Goal: Task Accomplishment & Management: Use online tool/utility

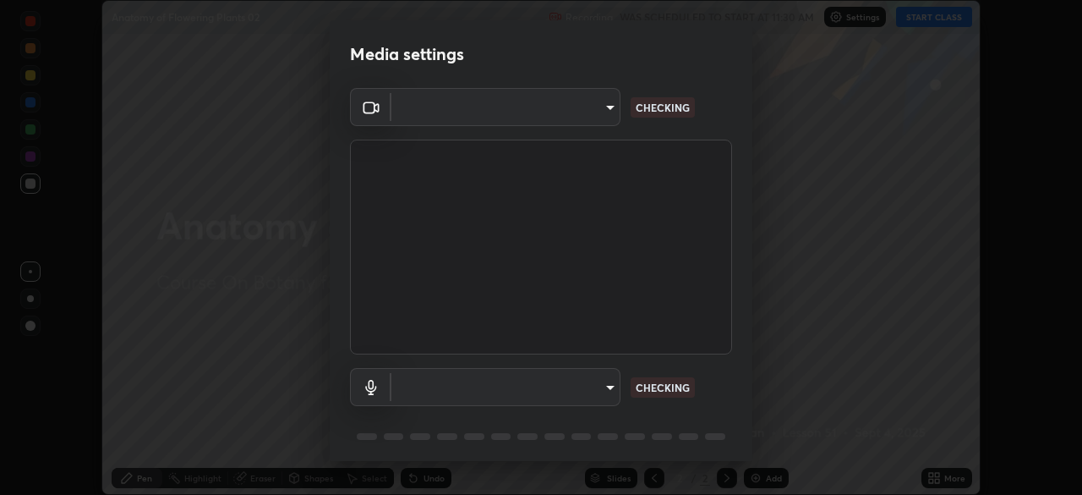
scroll to position [495, 1082]
type input "b8f277cd8c291a0c7ed6159829793d80adb5f71bb500324d50d569f5a67401a8"
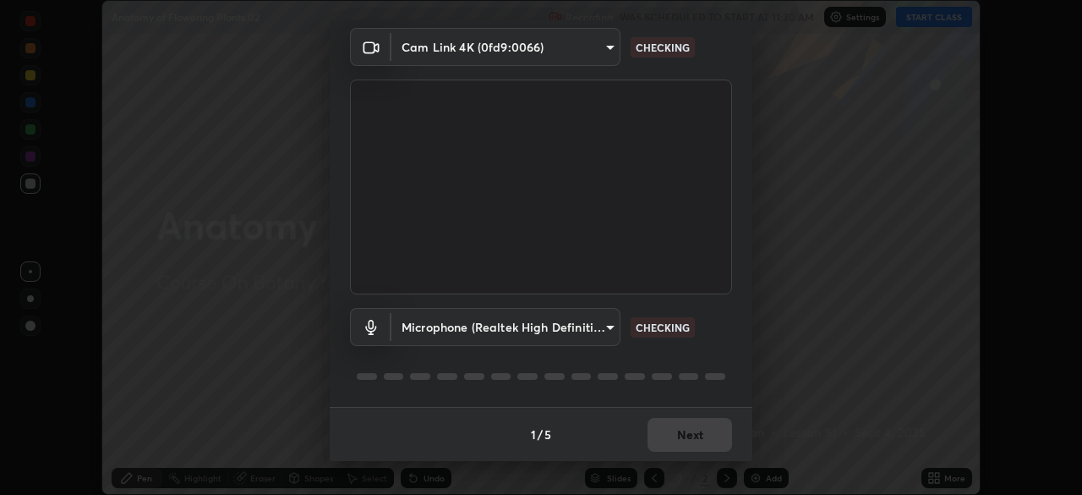
click at [604, 326] on body "Erase all Anatomy of Flowering Plants 02 Recording WAS SCHEDULED TO START AT 11…" at bounding box center [541, 247] width 1082 height 495
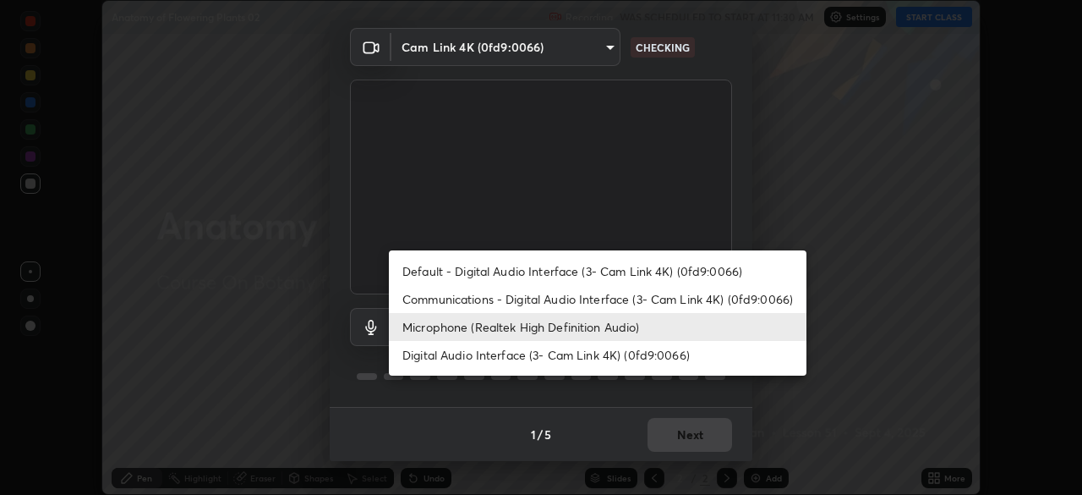
click at [552, 301] on li "Communications - Digital Audio Interface (3- Cam Link 4K) (0fd9:0066)" at bounding box center [598, 299] width 418 height 28
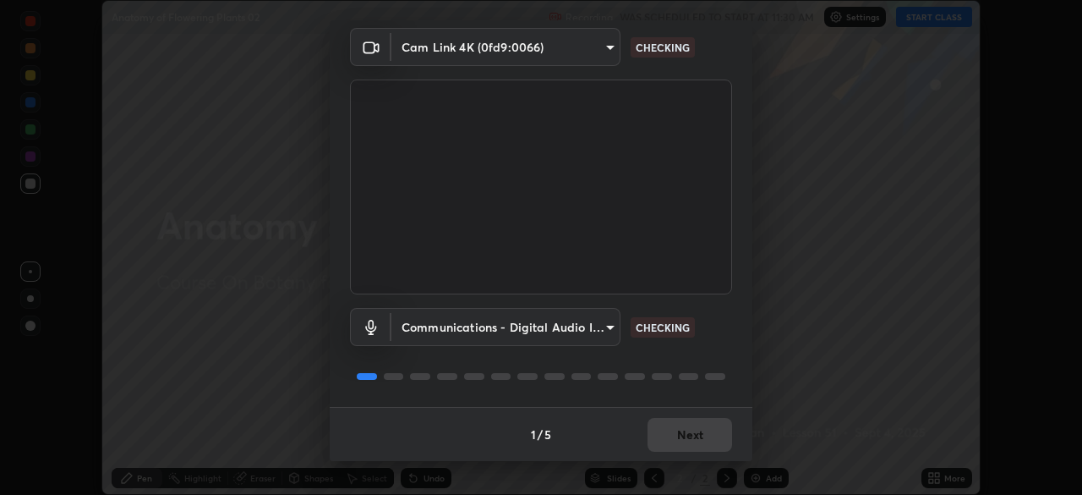
click at [605, 327] on body "Erase all Anatomy of Flowering Plants 02 Recording WAS SCHEDULED TO START AT 11…" at bounding box center [541, 247] width 1082 height 495
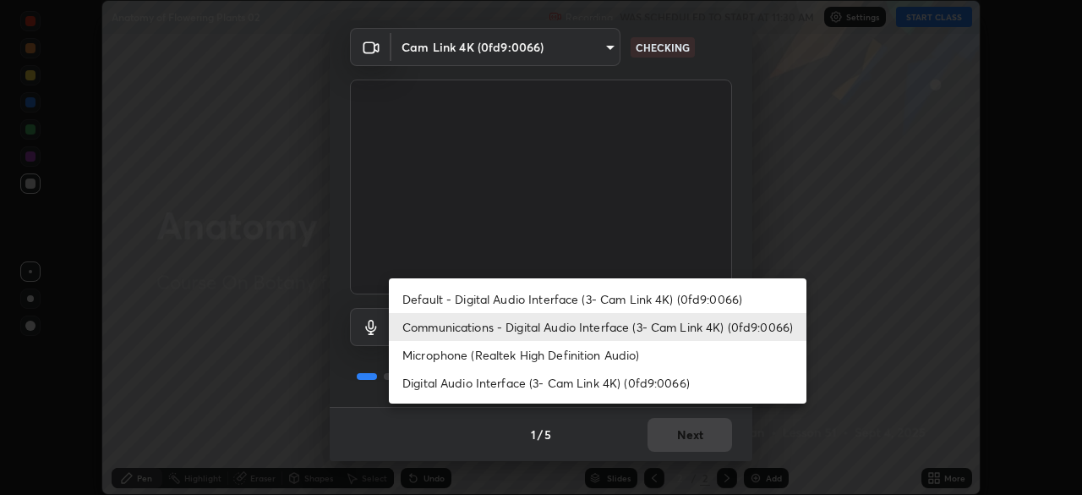
click at [554, 353] on li "Microphone (Realtek High Definition Audio)" at bounding box center [598, 355] width 418 height 28
type input "fc52b274e6785426ab2a4e79817368e636d678bdf91b48eb752f9e2a363405e0"
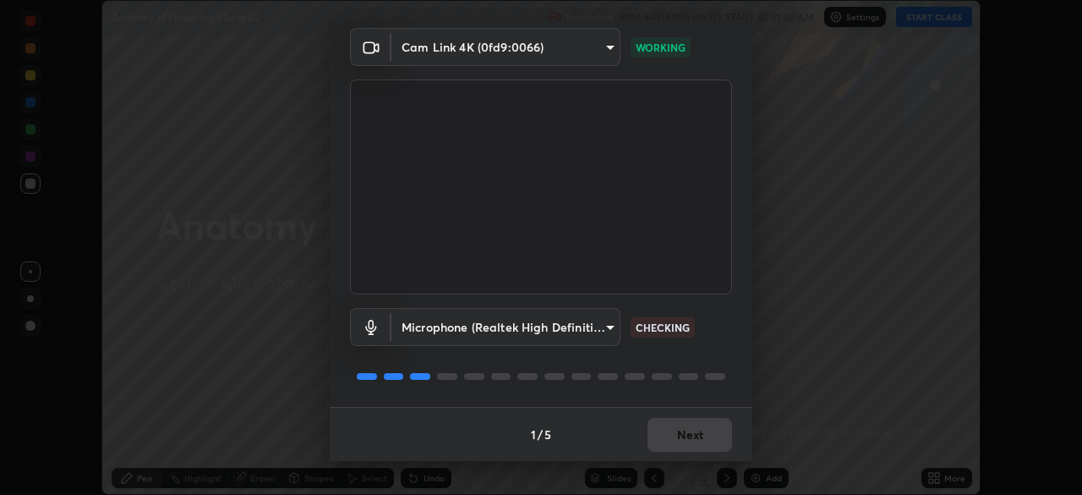
click at [688, 435] on div "1 / 5 Next" at bounding box center [541, 434] width 423 height 54
click at [687, 434] on div "1 / 5 Next" at bounding box center [541, 434] width 423 height 54
click at [687, 433] on div "1 / 5 Next" at bounding box center [541, 434] width 423 height 54
click at [686, 433] on div "1 / 5 Next" at bounding box center [541, 434] width 423 height 54
click at [691, 432] on div "1 / 5 Next" at bounding box center [541, 434] width 423 height 54
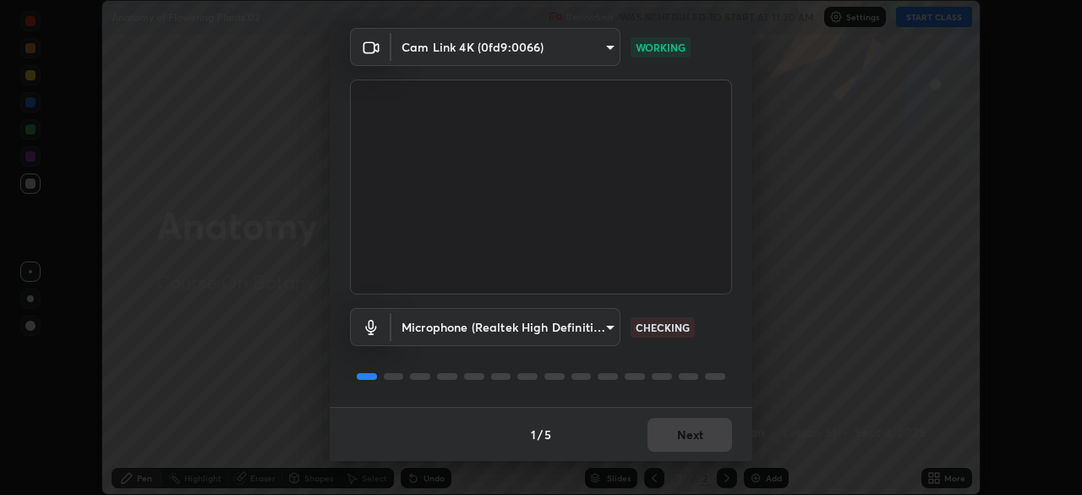
click at [692, 432] on div "1 / 5 Next" at bounding box center [541, 434] width 423 height 54
click at [693, 434] on div "1 / 5 Next" at bounding box center [541, 434] width 423 height 54
click at [692, 432] on div "1 / 5 Next" at bounding box center [541, 434] width 423 height 54
click at [690, 431] on div "1 / 5 Next" at bounding box center [541, 434] width 423 height 54
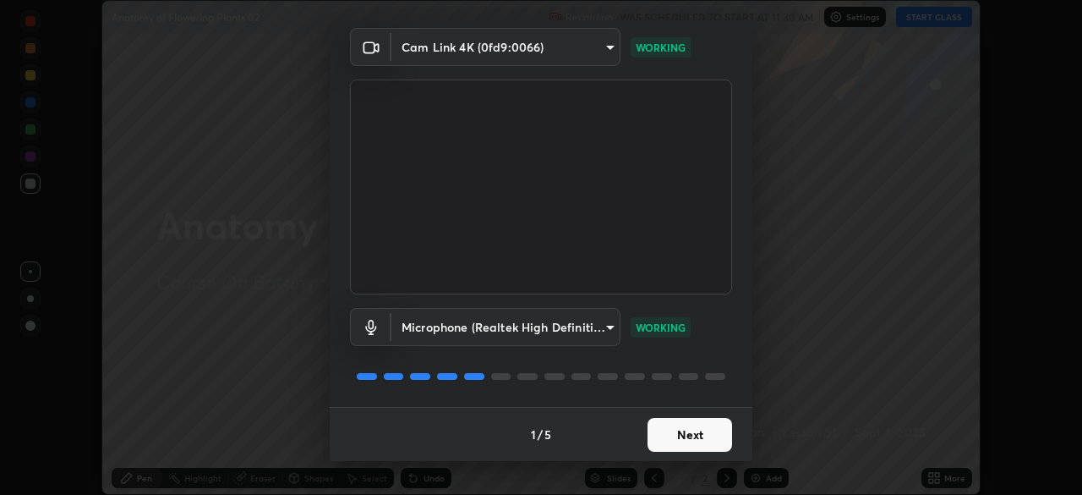
click at [690, 430] on button "Next" at bounding box center [690, 435] width 85 height 34
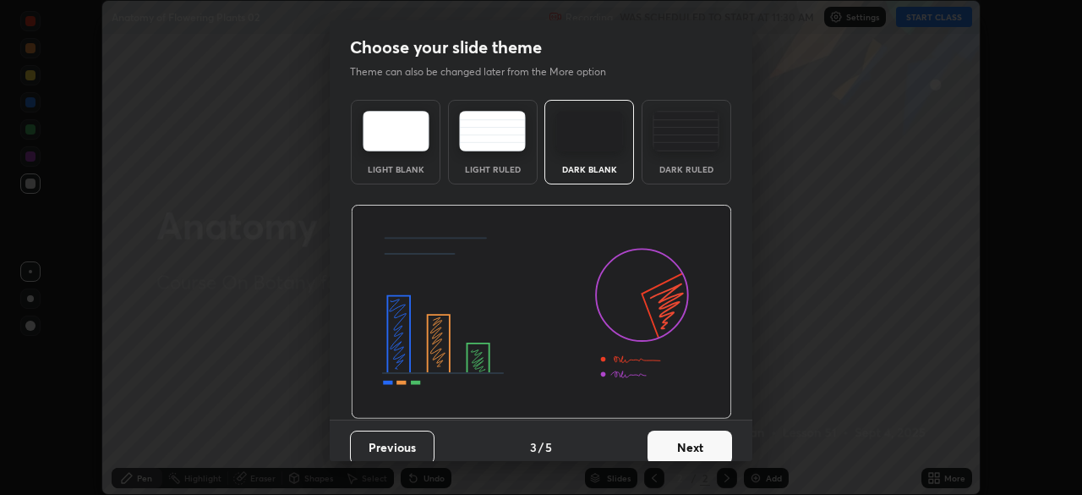
click at [696, 432] on button "Next" at bounding box center [690, 447] width 85 height 34
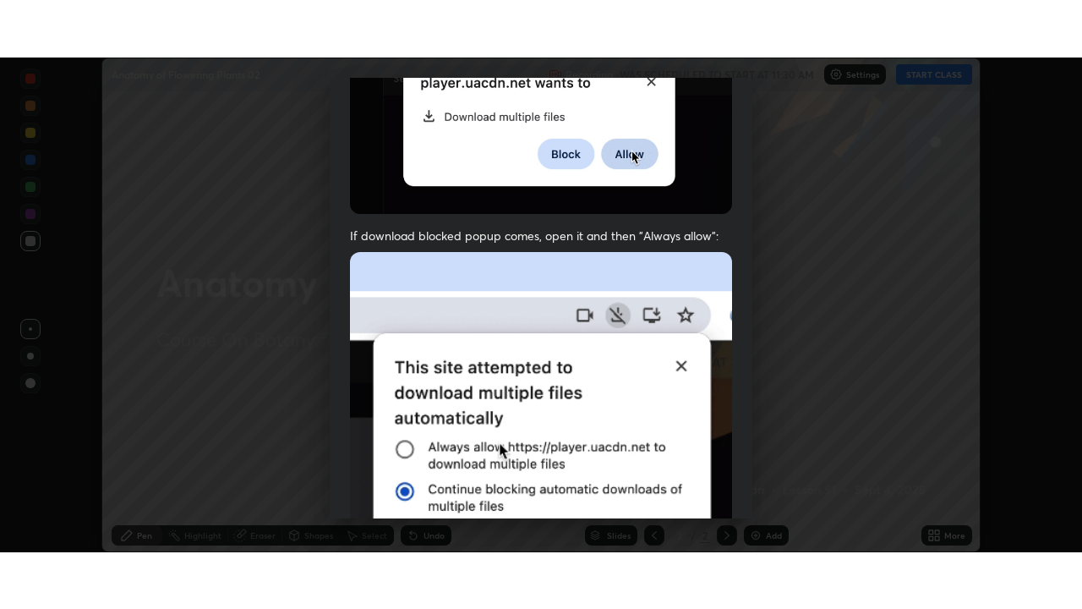
scroll to position [405, 0]
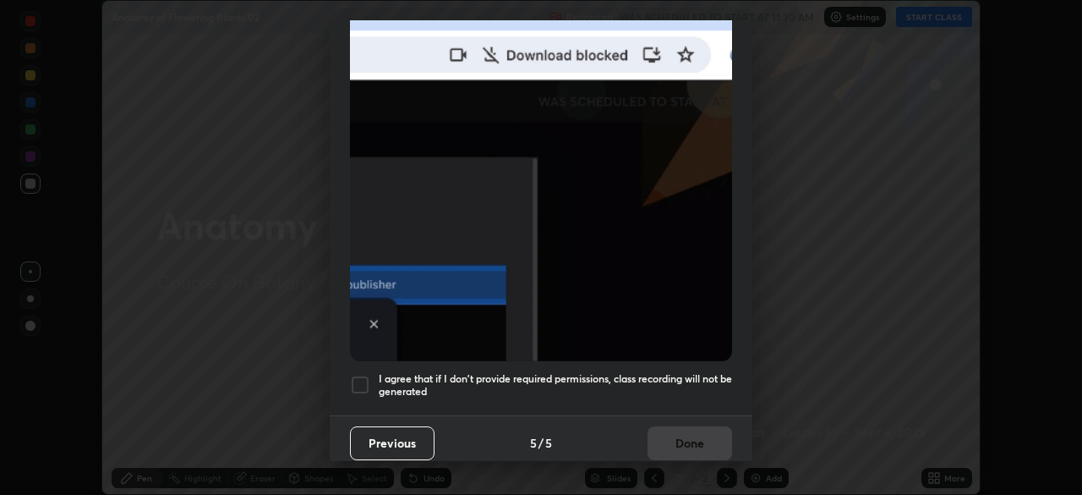
click at [364, 375] on div at bounding box center [360, 385] width 20 height 20
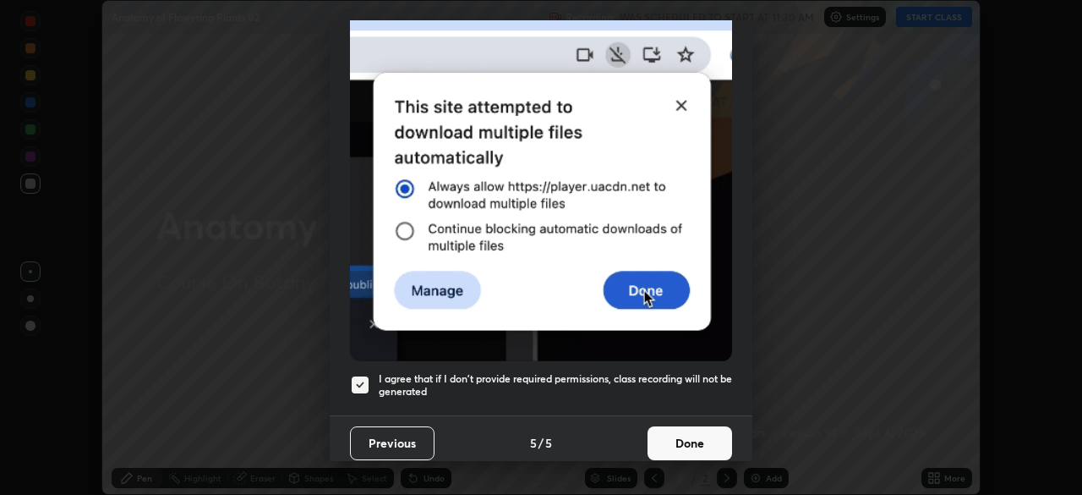
click at [673, 435] on button "Done" at bounding box center [690, 443] width 85 height 34
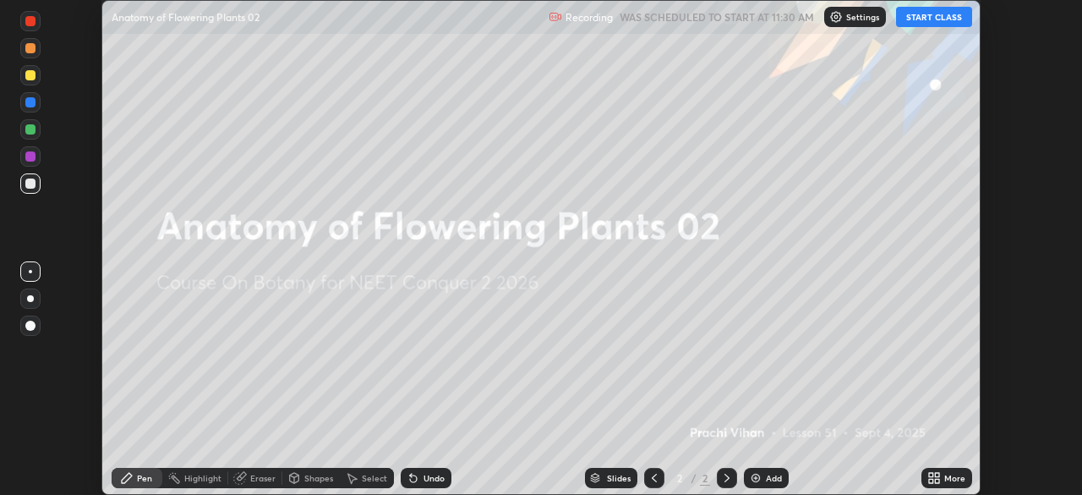
click at [929, 19] on button "START CLASS" at bounding box center [934, 17] width 76 height 20
click at [759, 478] on img at bounding box center [756, 478] width 14 height 14
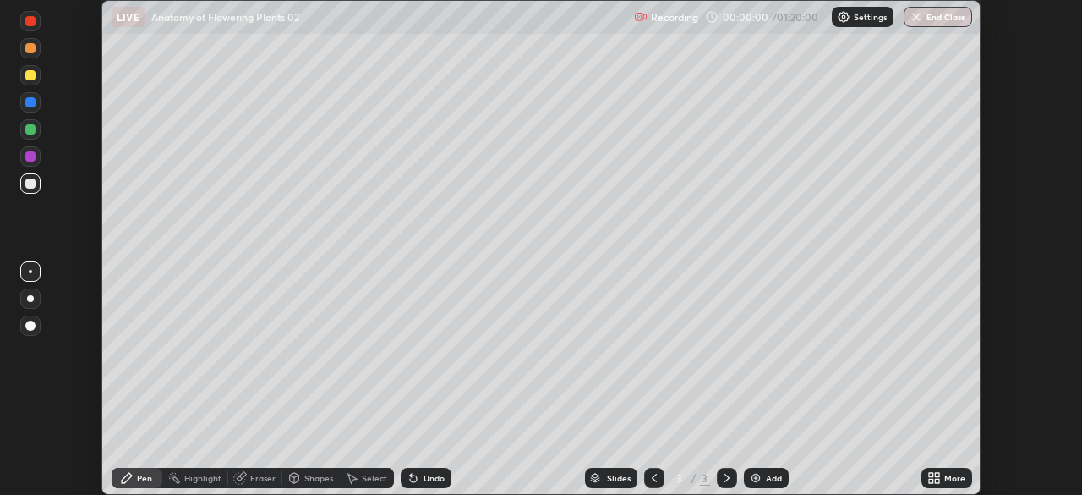
click at [946, 474] on div "More" at bounding box center [954, 477] width 21 height 8
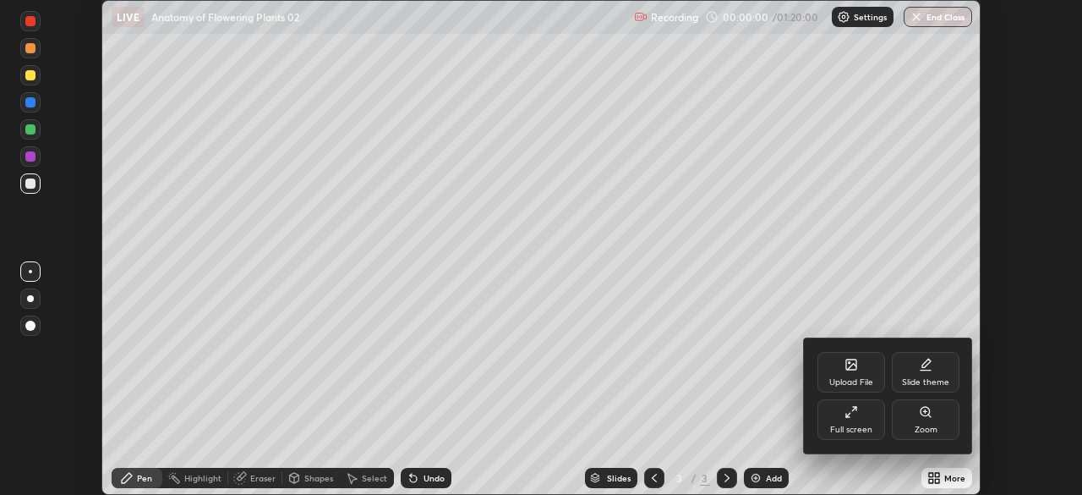
click at [848, 418] on icon at bounding box center [852, 412] width 14 height 14
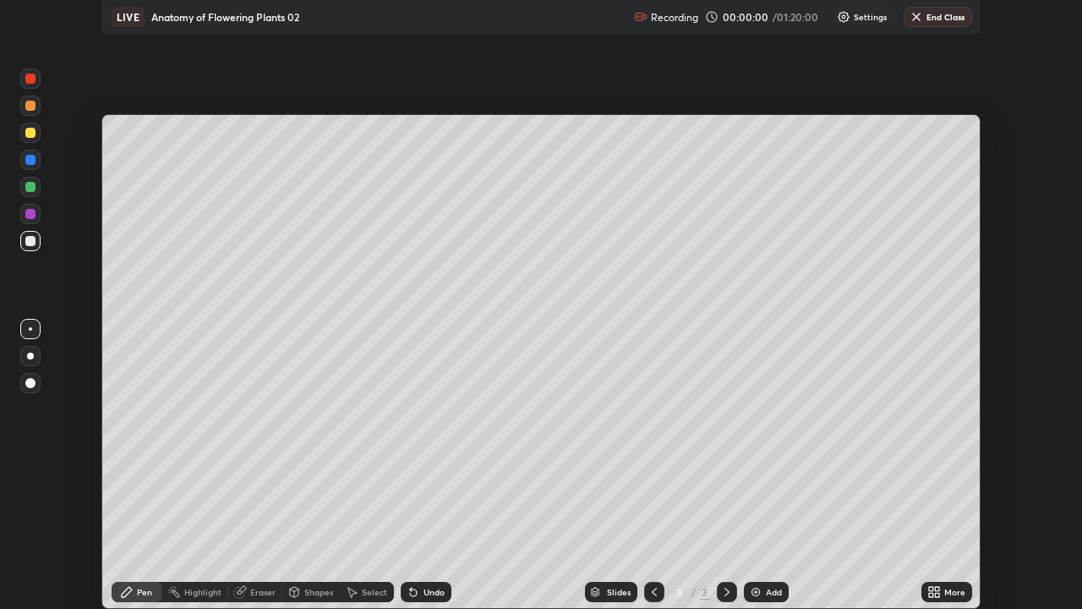
scroll to position [609, 1082]
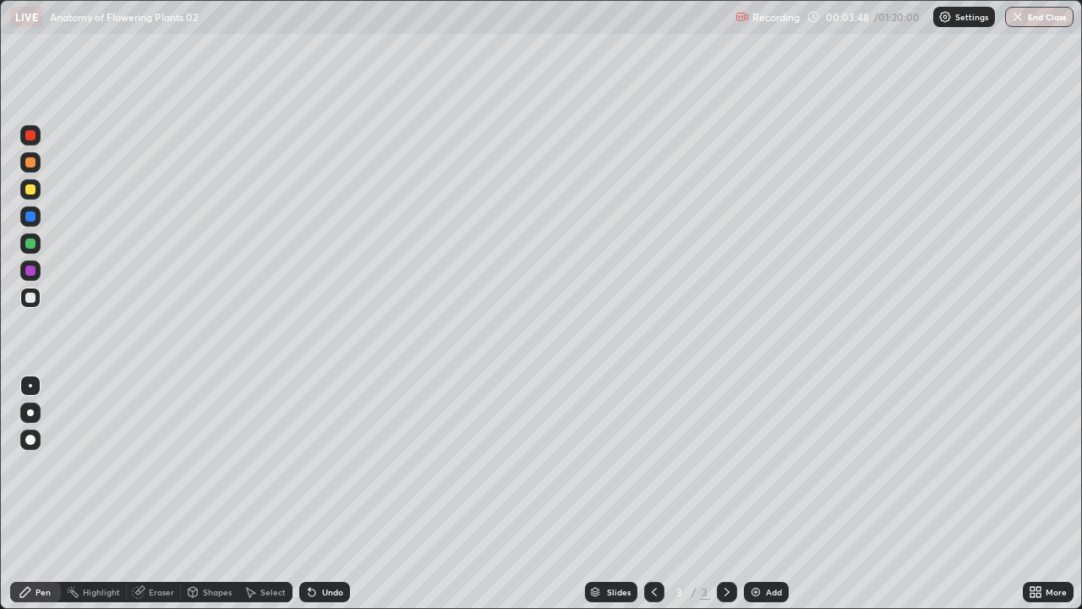
click at [30, 413] on div at bounding box center [30, 412] width 7 height 7
click at [34, 242] on div at bounding box center [30, 243] width 10 height 10
click at [205, 494] on div "Shapes" at bounding box center [209, 592] width 57 height 20
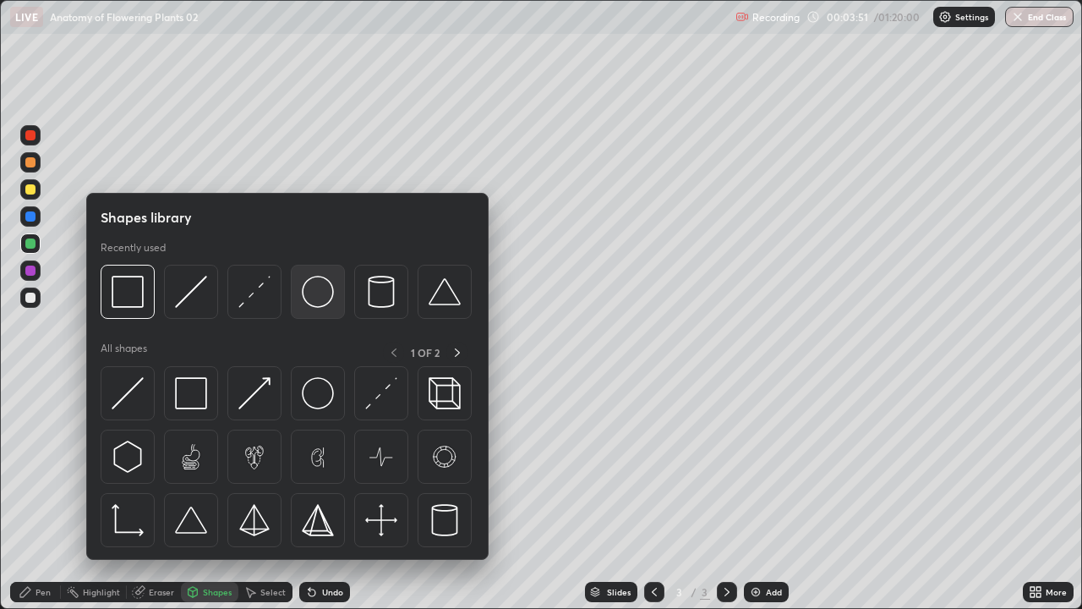
click at [322, 288] on img at bounding box center [318, 292] width 32 height 32
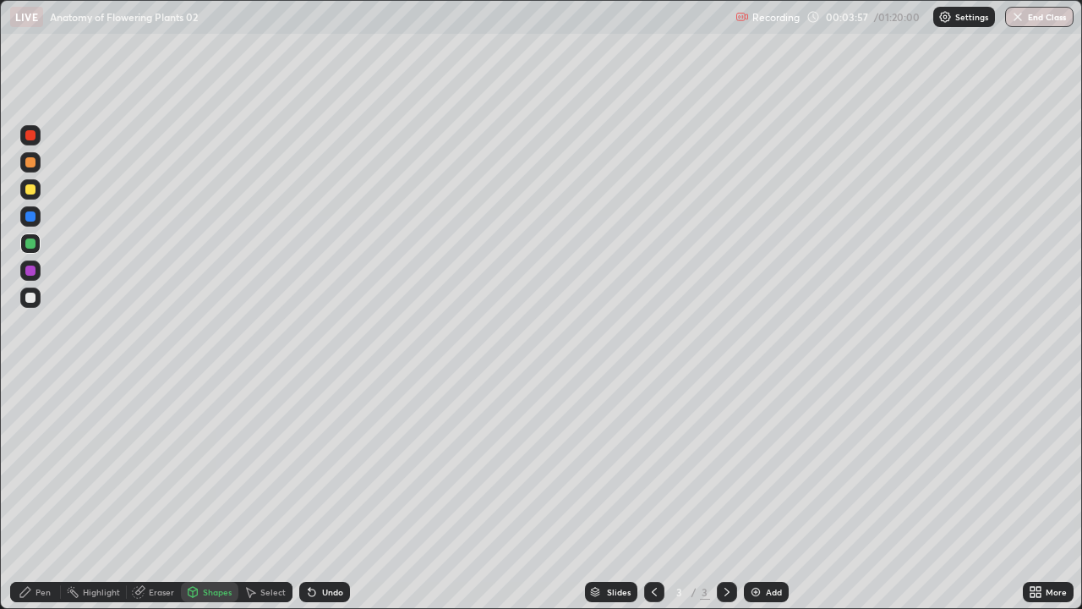
click at [27, 494] on div "Pen" at bounding box center [35, 592] width 51 height 20
click at [31, 298] on div at bounding box center [30, 298] width 10 height 10
click at [38, 302] on div at bounding box center [30, 297] width 20 height 20
click at [35, 298] on div at bounding box center [30, 298] width 10 height 10
click at [193, 494] on icon at bounding box center [193, 594] width 0 height 6
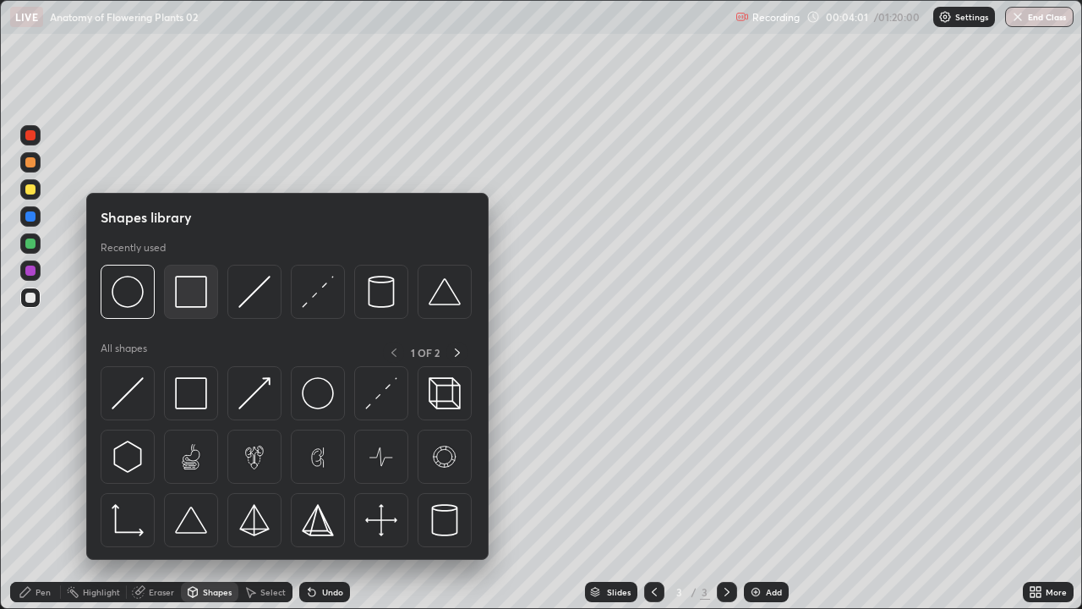
click at [192, 299] on img at bounding box center [191, 292] width 32 height 32
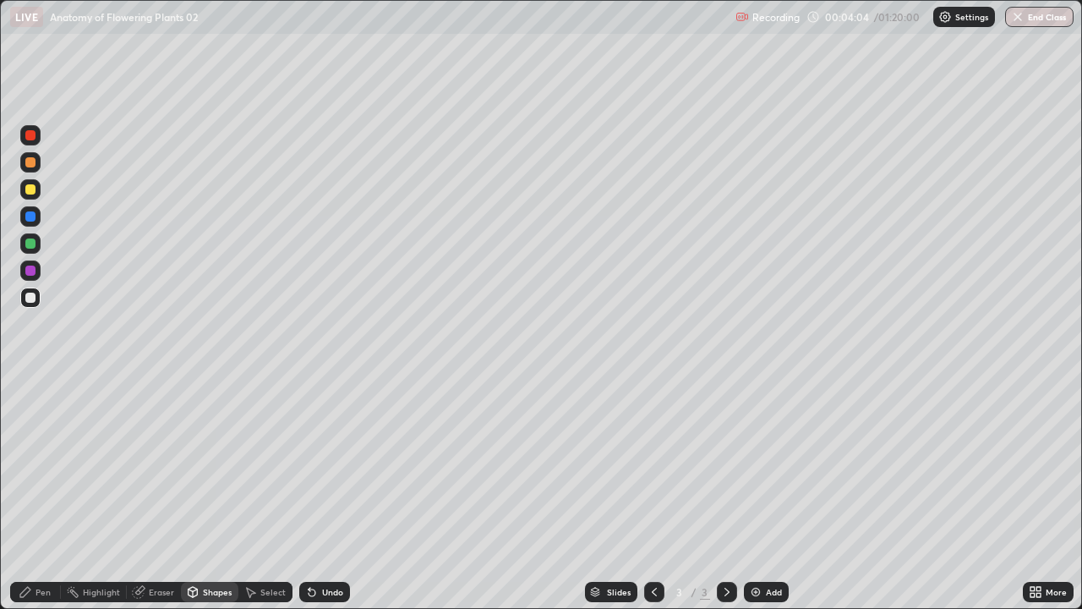
click at [322, 494] on div "Undo" at bounding box center [332, 592] width 21 height 8
click at [197, 494] on icon at bounding box center [193, 592] width 14 height 14
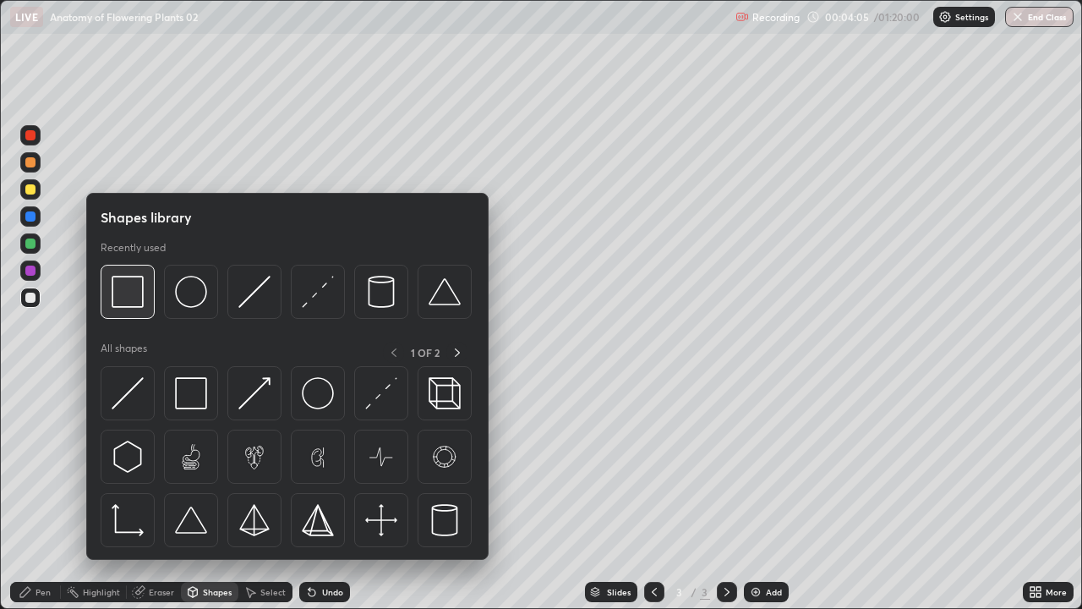
click at [126, 287] on img at bounding box center [128, 292] width 32 height 32
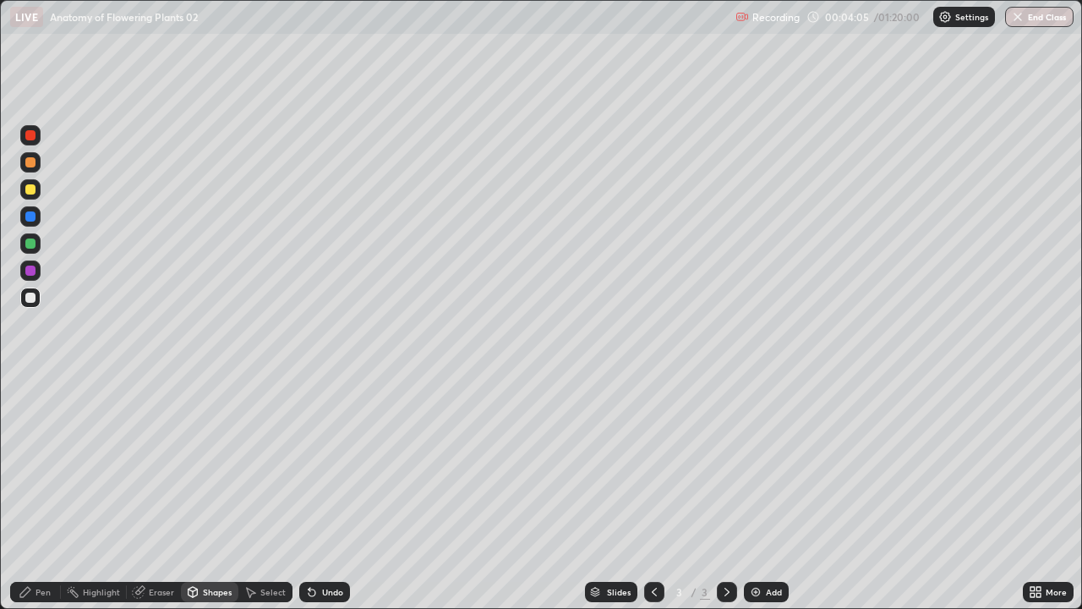
click at [32, 251] on div at bounding box center [30, 243] width 20 height 20
click at [34, 246] on div at bounding box center [30, 243] width 10 height 10
click at [34, 241] on div at bounding box center [30, 243] width 10 height 10
click at [153, 494] on div "Eraser" at bounding box center [161, 592] width 25 height 8
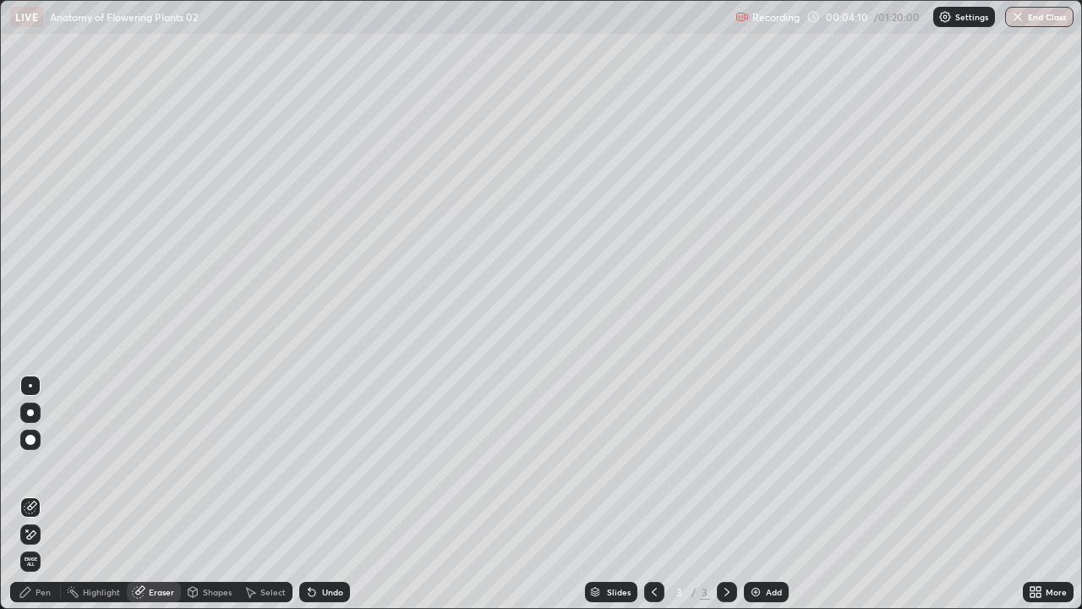
click at [24, 494] on icon at bounding box center [26, 592] width 14 height 14
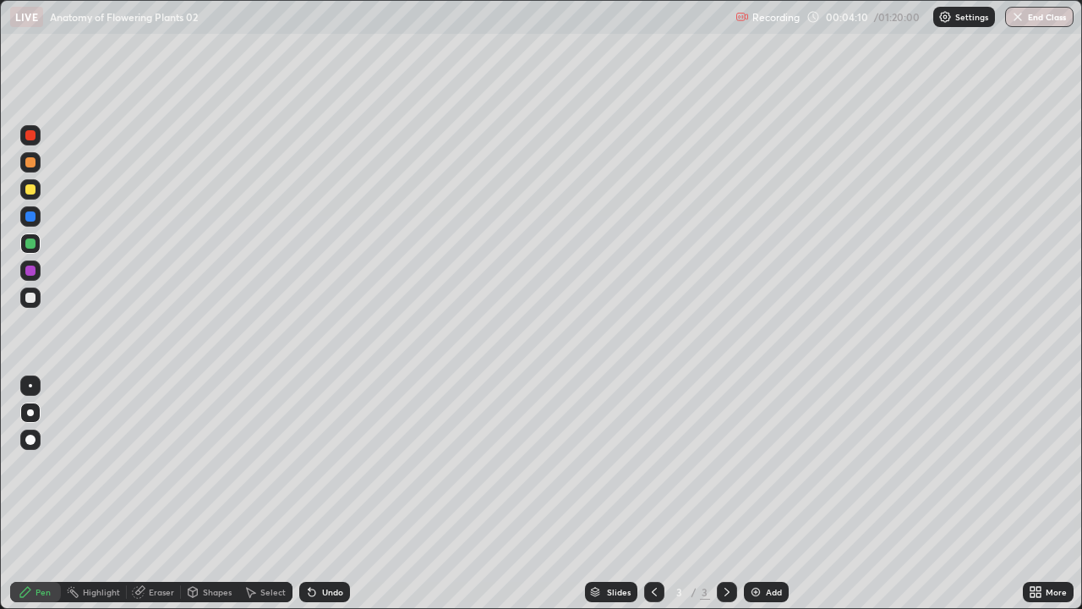
click at [24, 494] on icon at bounding box center [25, 592] width 10 height 10
click at [31, 298] on div at bounding box center [30, 298] width 10 height 10
click at [33, 298] on div at bounding box center [30, 298] width 10 height 10
click at [33, 297] on div at bounding box center [30, 298] width 10 height 10
click at [767, 494] on div "Add" at bounding box center [766, 592] width 45 height 20
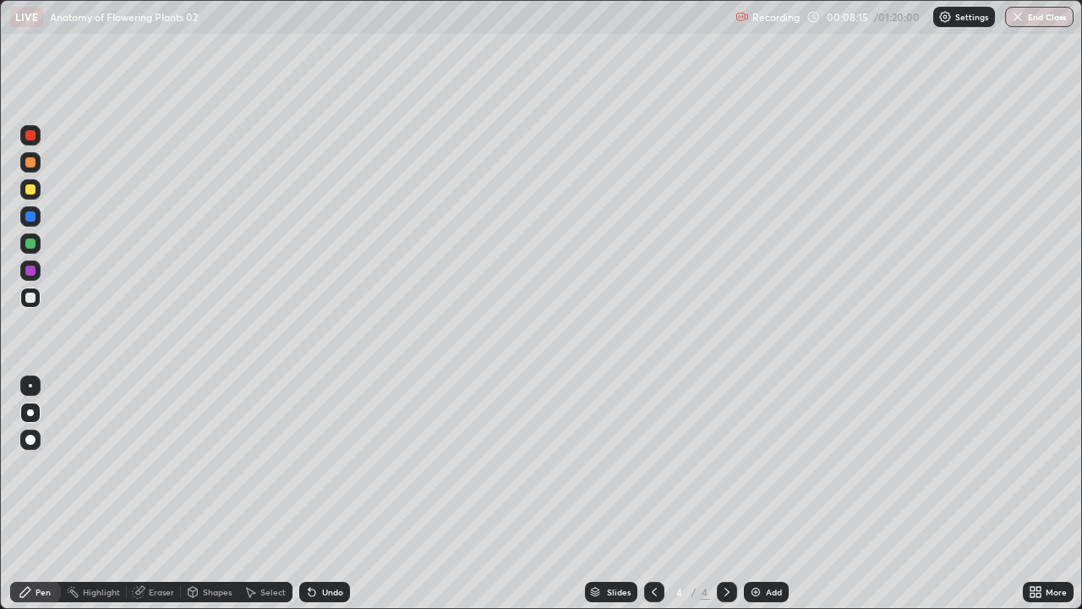
click at [30, 193] on div at bounding box center [30, 189] width 10 height 10
click at [31, 192] on div at bounding box center [30, 189] width 10 height 10
click at [34, 299] on div at bounding box center [30, 298] width 10 height 10
click at [31, 298] on div at bounding box center [30, 298] width 10 height 10
click at [35, 298] on div at bounding box center [30, 298] width 10 height 10
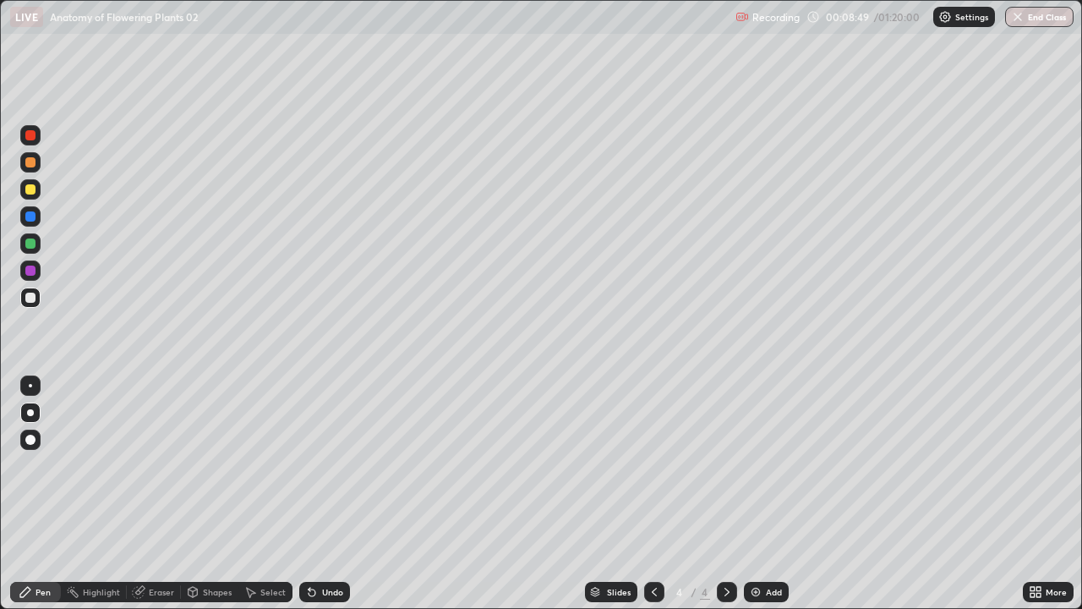
click at [325, 494] on div "Undo" at bounding box center [332, 592] width 21 height 8
click at [35, 192] on div at bounding box center [30, 189] width 10 height 10
click at [31, 189] on div at bounding box center [30, 189] width 10 height 10
click at [34, 191] on div at bounding box center [30, 189] width 10 height 10
click at [32, 244] on div at bounding box center [30, 243] width 10 height 10
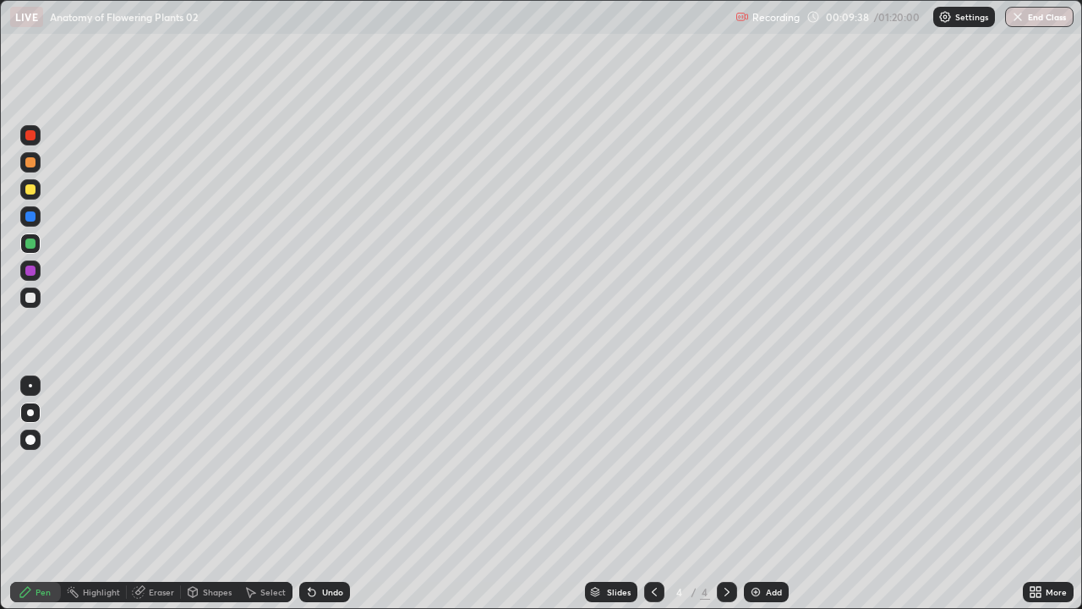
click at [35, 243] on div at bounding box center [30, 243] width 10 height 10
click at [32, 244] on div at bounding box center [30, 243] width 10 height 10
click at [30, 298] on div at bounding box center [30, 298] width 10 height 10
click at [29, 300] on div at bounding box center [30, 298] width 10 height 10
click at [29, 302] on div at bounding box center [30, 298] width 10 height 10
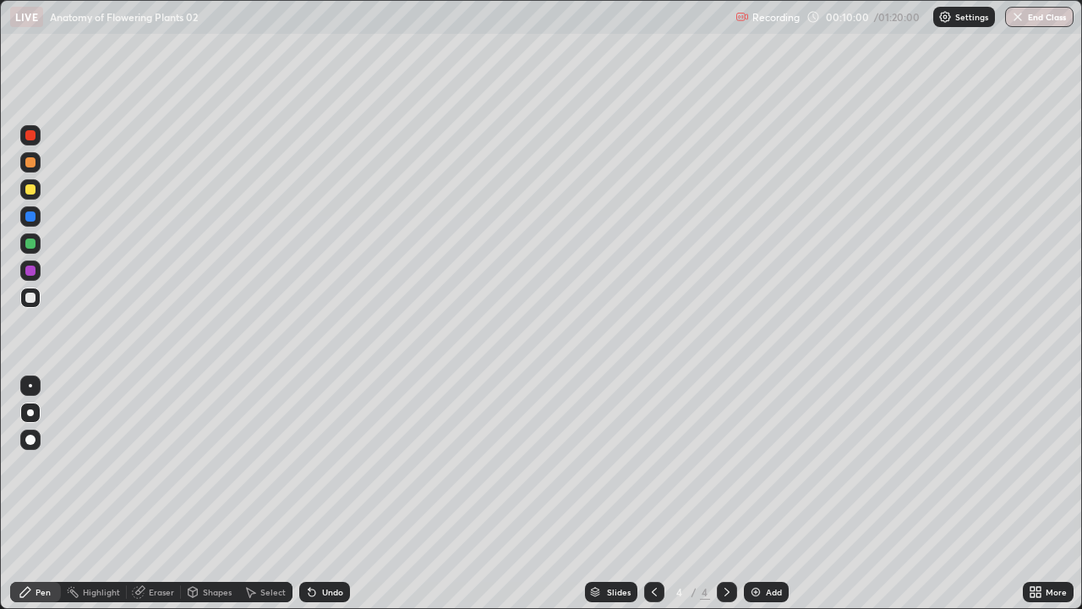
click at [30, 302] on div at bounding box center [30, 298] width 10 height 10
click at [30, 271] on div at bounding box center [30, 270] width 10 height 10
click at [32, 267] on div at bounding box center [30, 270] width 10 height 10
click at [32, 266] on div at bounding box center [30, 270] width 10 height 10
click at [30, 271] on div at bounding box center [30, 270] width 10 height 10
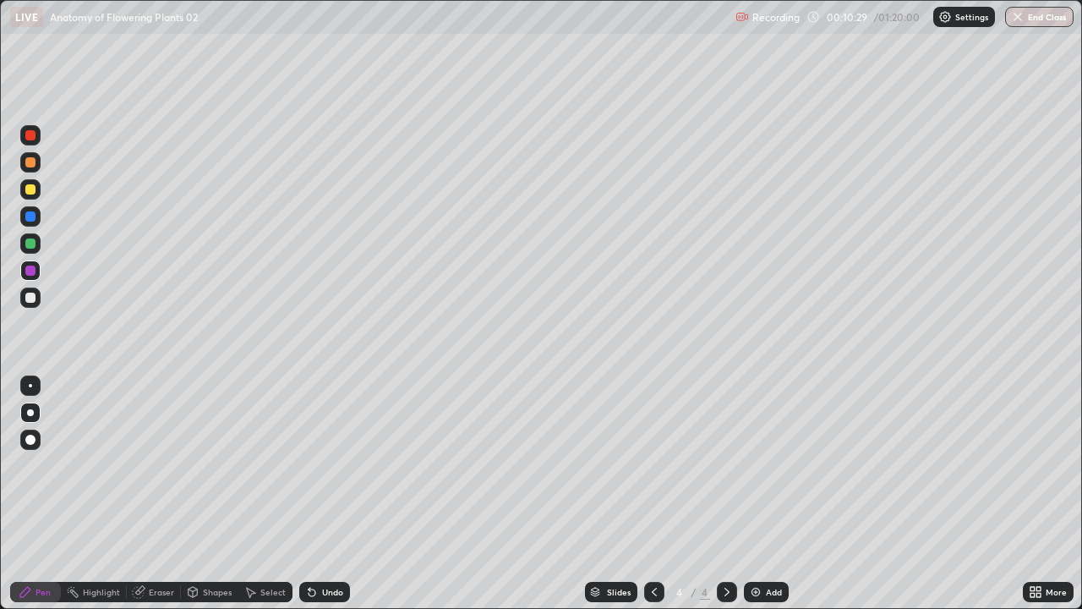
click at [30, 295] on div at bounding box center [30, 298] width 10 height 10
click at [33, 295] on div at bounding box center [30, 298] width 10 height 10
click at [40, 494] on div "Pen" at bounding box center [43, 592] width 15 height 8
click at [30, 248] on div at bounding box center [30, 243] width 10 height 10
click at [29, 243] on div at bounding box center [30, 243] width 10 height 10
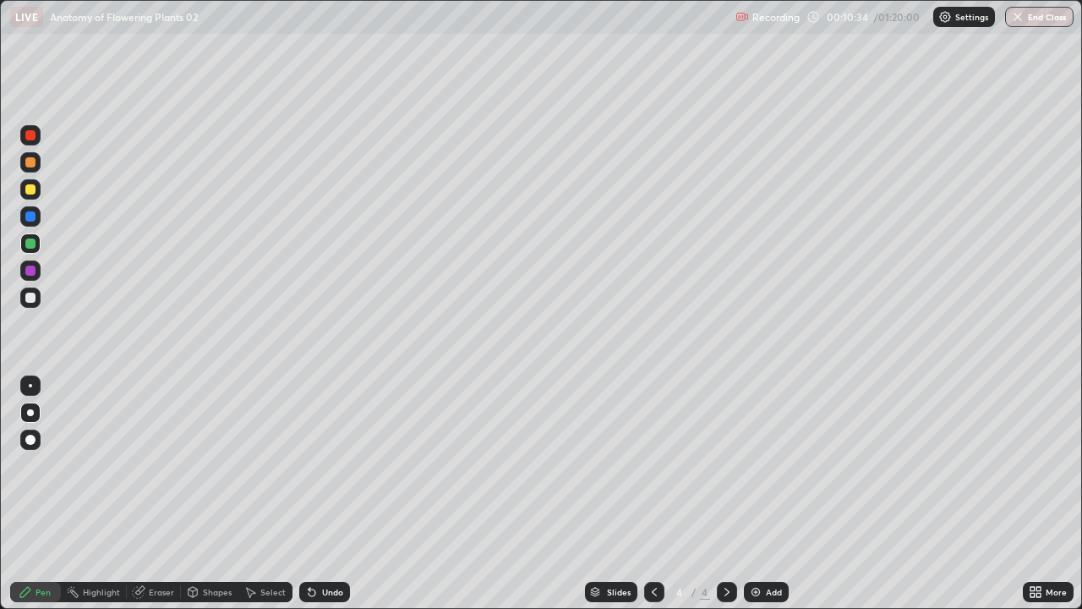
click at [31, 241] on div at bounding box center [30, 243] width 10 height 10
click at [35, 269] on div at bounding box center [30, 270] width 10 height 10
click at [31, 271] on div at bounding box center [30, 270] width 10 height 10
click at [34, 271] on div at bounding box center [30, 270] width 10 height 10
click at [32, 271] on div at bounding box center [30, 270] width 10 height 10
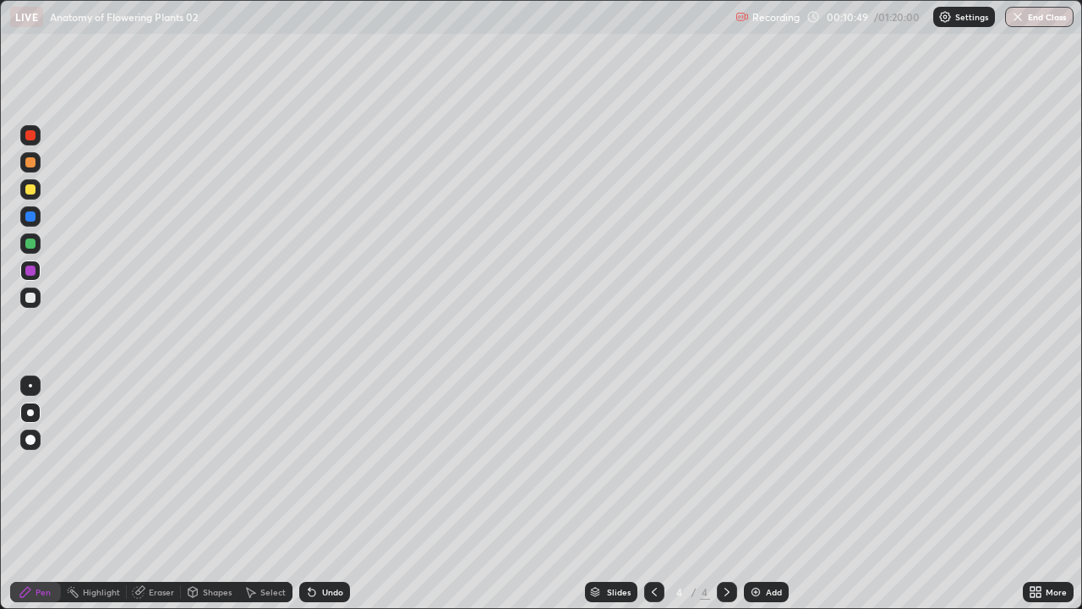
click at [39, 271] on div at bounding box center [30, 270] width 20 height 20
click at [30, 248] on div at bounding box center [30, 243] width 10 height 10
click at [30, 244] on div at bounding box center [30, 243] width 10 height 10
click at [30, 243] on div at bounding box center [30, 243] width 10 height 10
click at [33, 243] on div at bounding box center [30, 243] width 10 height 10
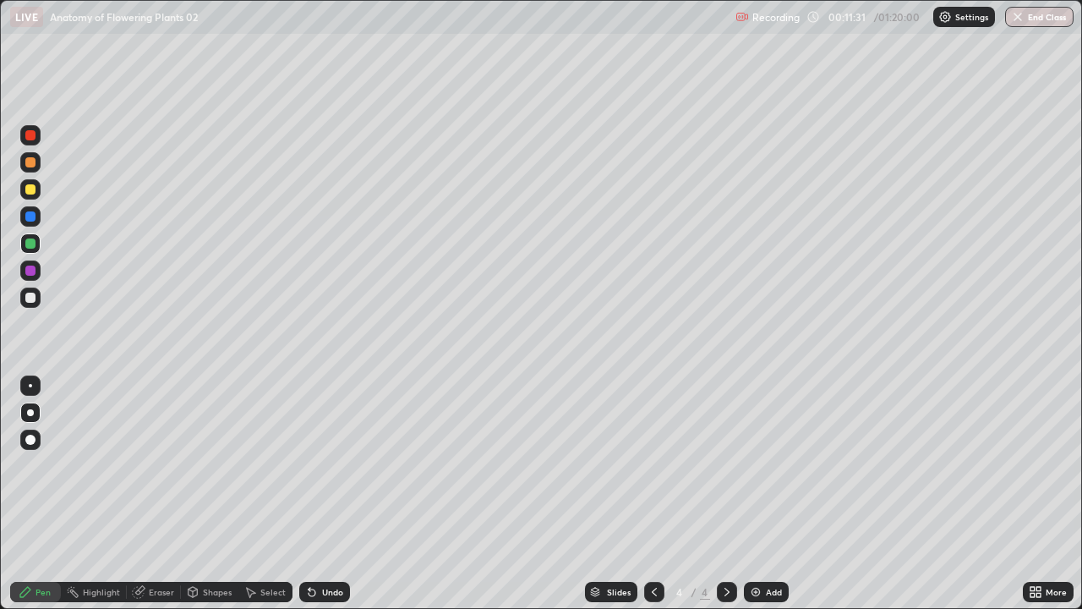
click at [40, 298] on div at bounding box center [30, 297] width 20 height 20
click at [31, 298] on div at bounding box center [30, 298] width 10 height 10
click at [30, 238] on div at bounding box center [30, 243] width 10 height 10
click at [37, 300] on div at bounding box center [30, 297] width 20 height 20
click at [31, 298] on div at bounding box center [30, 298] width 10 height 10
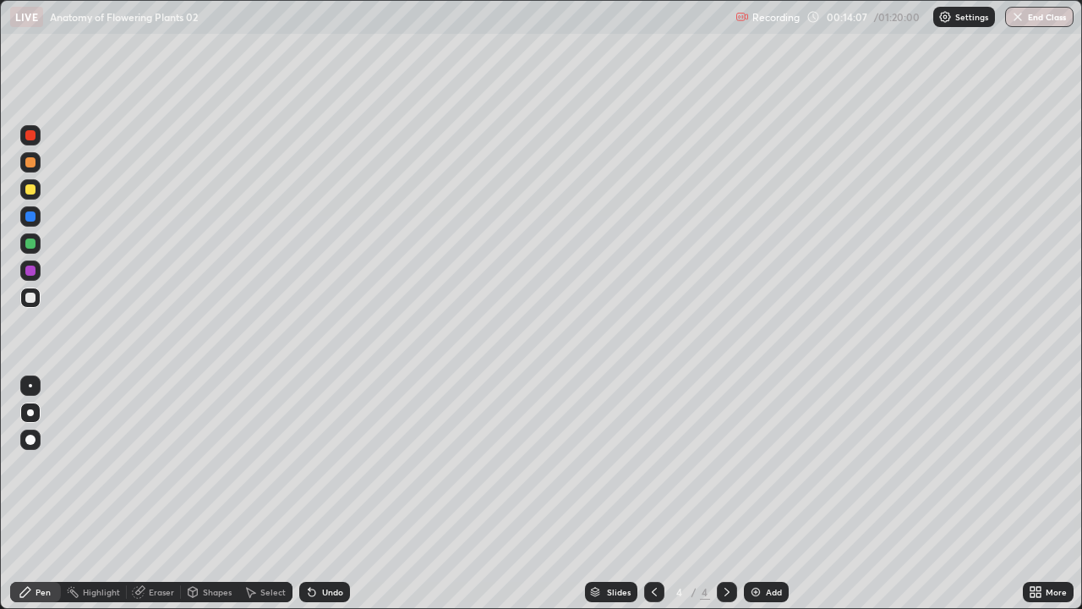
click at [145, 494] on icon at bounding box center [139, 592] width 14 height 14
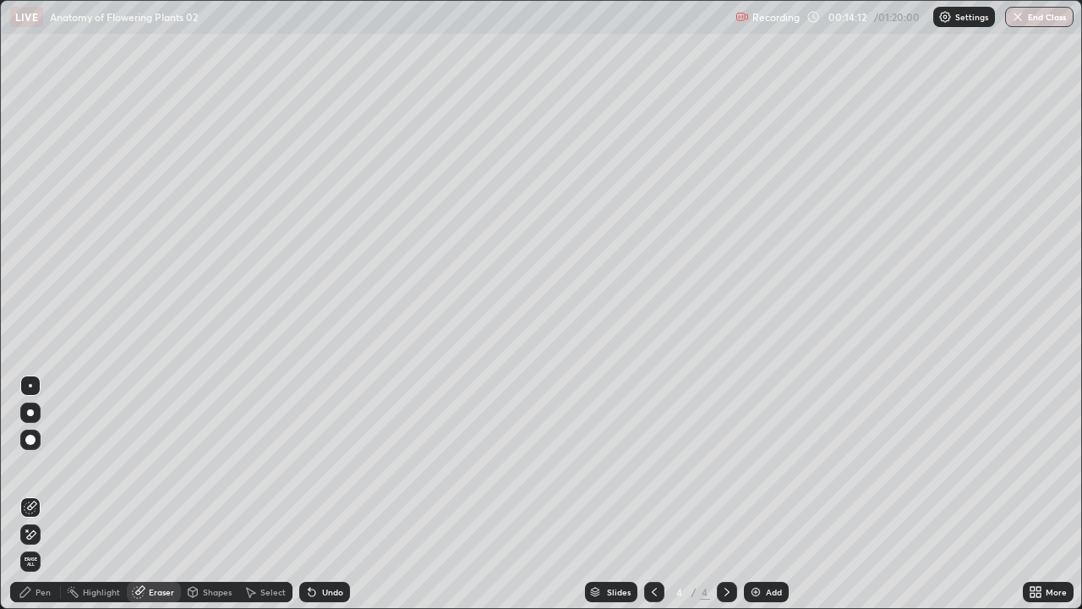
click at [39, 494] on div "Pen" at bounding box center [43, 592] width 15 height 8
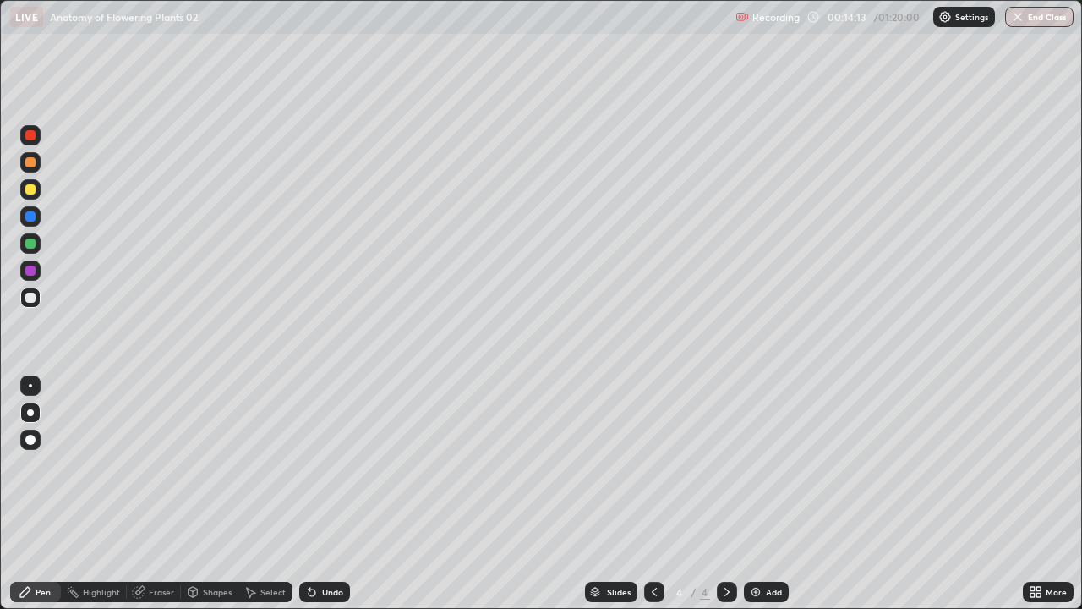
click at [36, 242] on div at bounding box center [30, 243] width 20 height 20
click at [322, 494] on div "Undo" at bounding box center [332, 592] width 21 height 8
click at [762, 494] on div "Add" at bounding box center [766, 592] width 45 height 20
click at [36, 494] on div "Pen" at bounding box center [43, 592] width 15 height 8
click at [38, 241] on div at bounding box center [30, 243] width 20 height 20
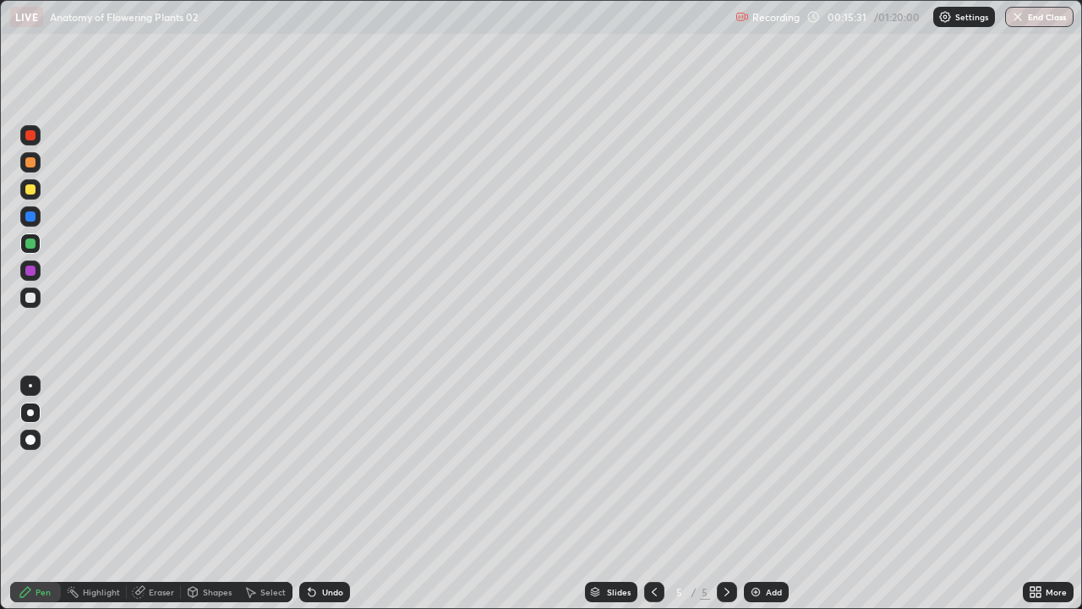
click at [37, 243] on div at bounding box center [30, 243] width 20 height 20
click at [323, 494] on div "Undo" at bounding box center [324, 592] width 51 height 20
click at [323, 494] on div "Undo" at bounding box center [332, 592] width 21 height 8
click at [30, 212] on div at bounding box center [30, 216] width 10 height 10
click at [32, 213] on div at bounding box center [30, 216] width 10 height 10
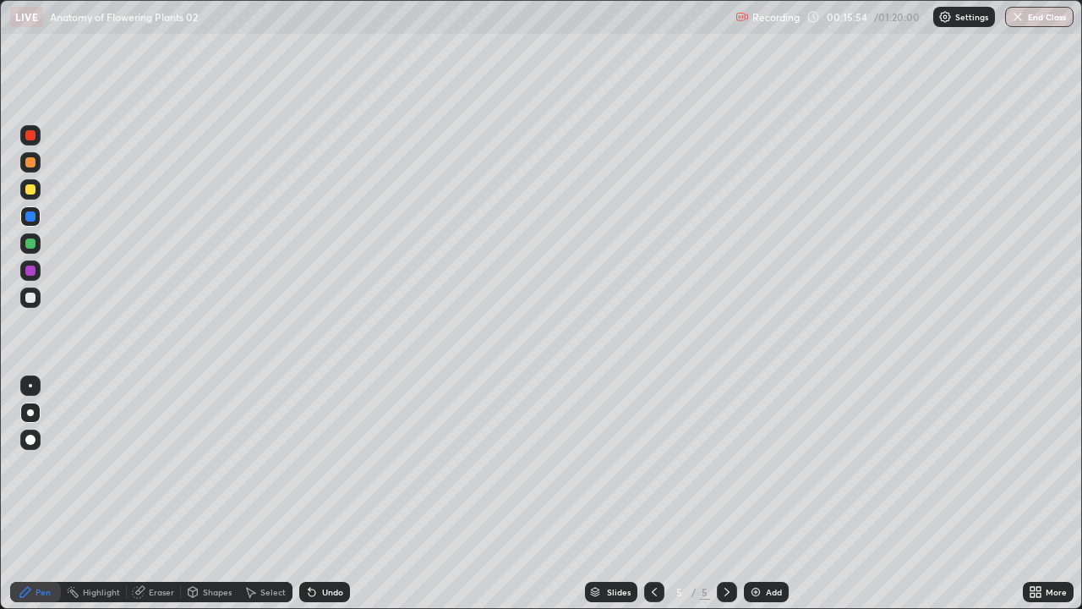
click at [31, 215] on div at bounding box center [30, 216] width 10 height 10
click at [30, 166] on div at bounding box center [30, 162] width 10 height 10
click at [32, 161] on div at bounding box center [30, 162] width 10 height 10
click at [32, 172] on div at bounding box center [30, 162] width 20 height 27
click at [36, 298] on div at bounding box center [30, 297] width 20 height 20
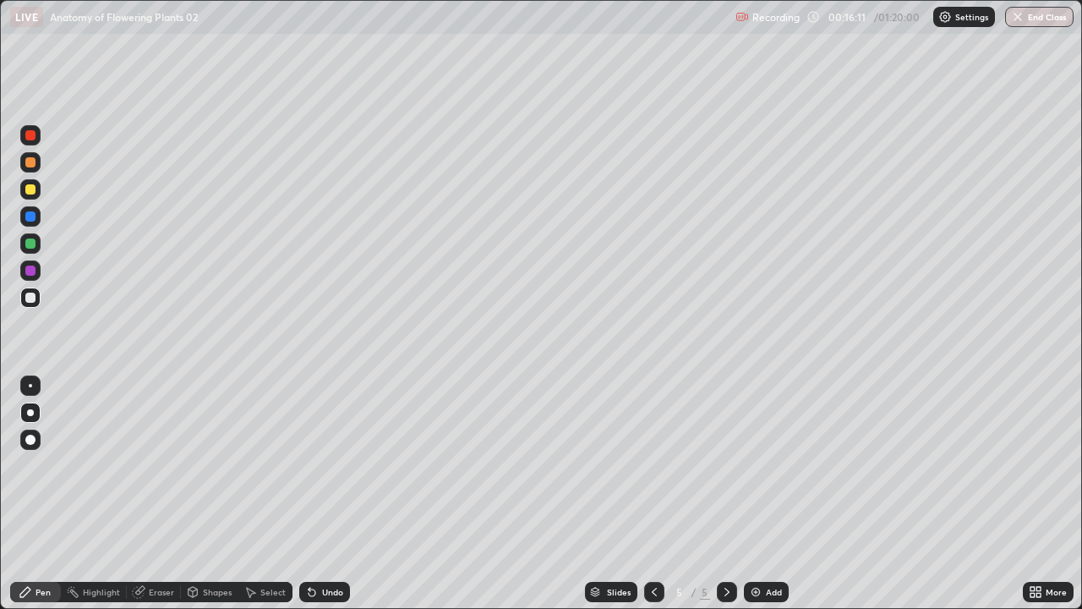
click at [38, 295] on div at bounding box center [30, 297] width 20 height 20
click at [33, 298] on div at bounding box center [30, 298] width 10 height 10
click at [153, 494] on div "Eraser" at bounding box center [161, 592] width 25 height 8
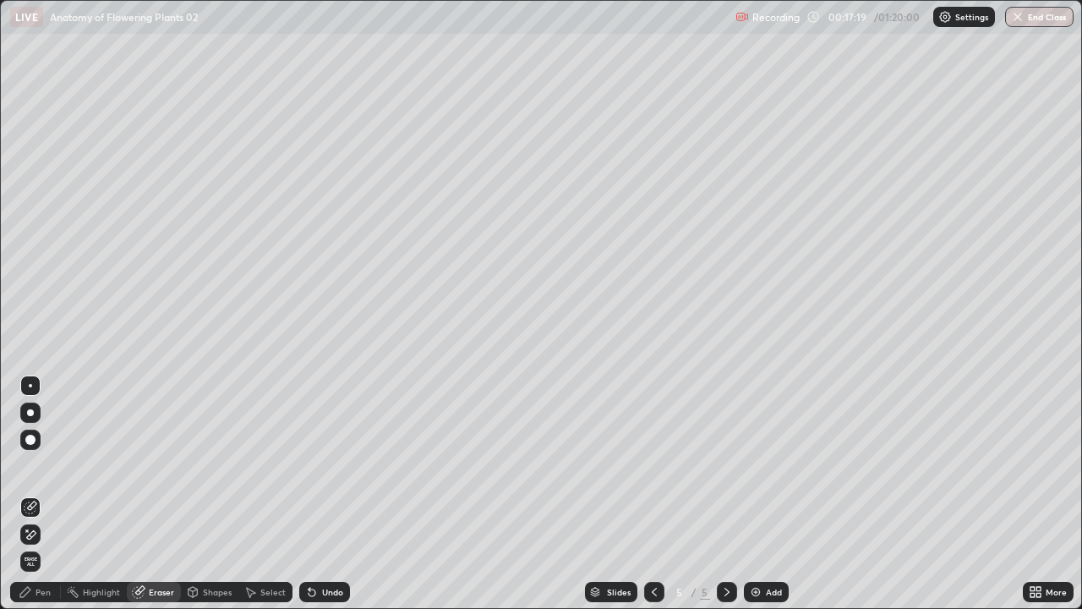
click at [45, 494] on div "Pen" at bounding box center [43, 592] width 15 height 8
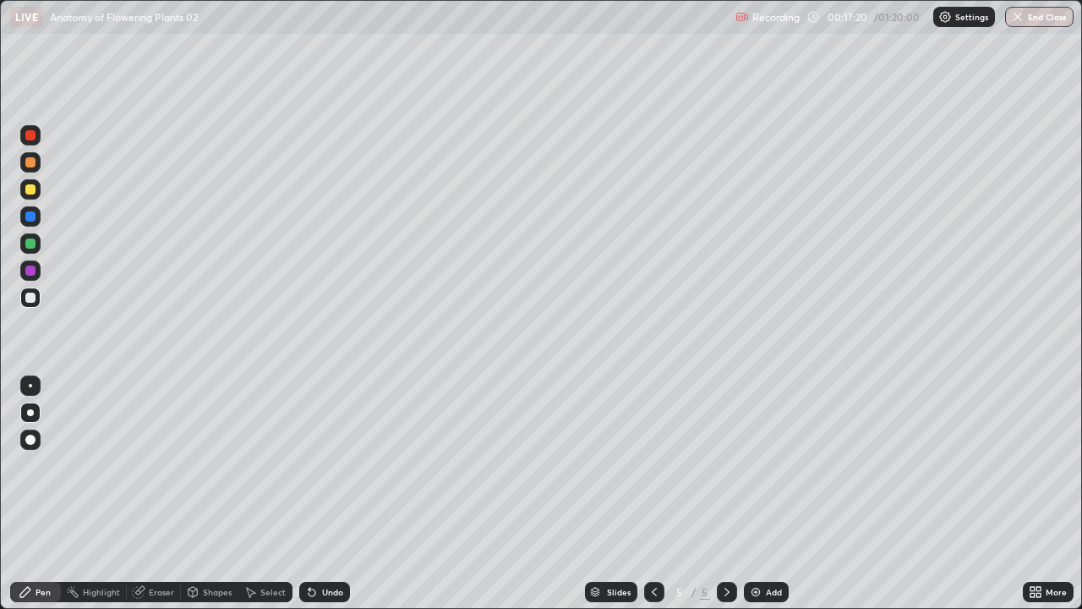
click at [31, 189] on div at bounding box center [30, 189] width 10 height 10
click at [33, 189] on div at bounding box center [30, 189] width 10 height 10
click at [35, 298] on div at bounding box center [30, 298] width 10 height 10
click at [29, 294] on div at bounding box center [30, 298] width 10 height 10
click at [30, 242] on div at bounding box center [30, 243] width 10 height 10
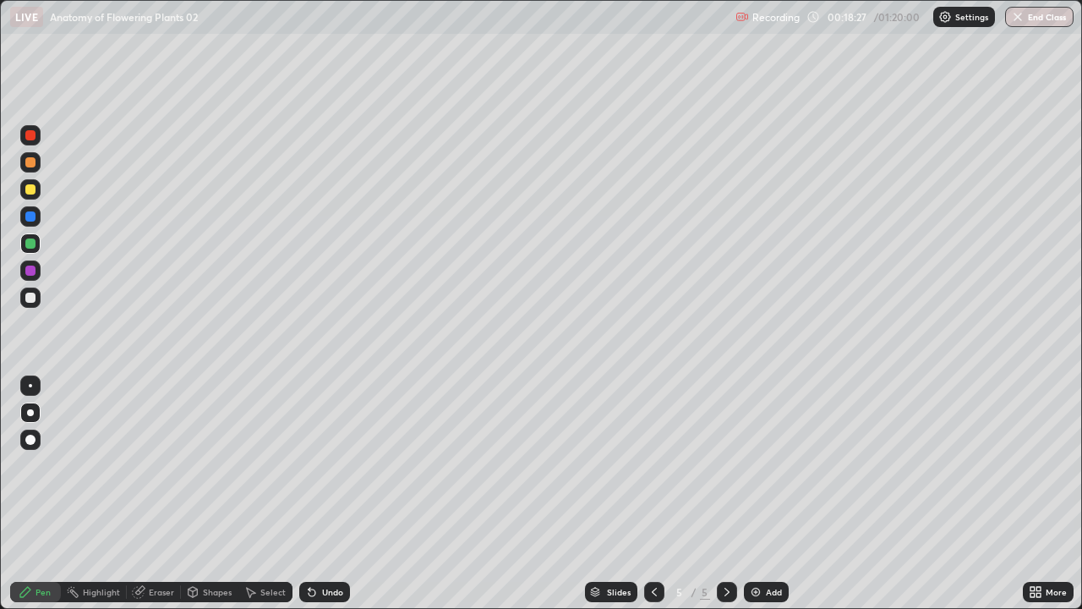
click at [30, 244] on div at bounding box center [30, 243] width 10 height 10
click at [33, 247] on div at bounding box center [30, 243] width 10 height 10
click at [30, 245] on div at bounding box center [30, 243] width 10 height 10
click at [28, 300] on div at bounding box center [30, 298] width 10 height 10
click at [29, 298] on div at bounding box center [30, 298] width 10 height 10
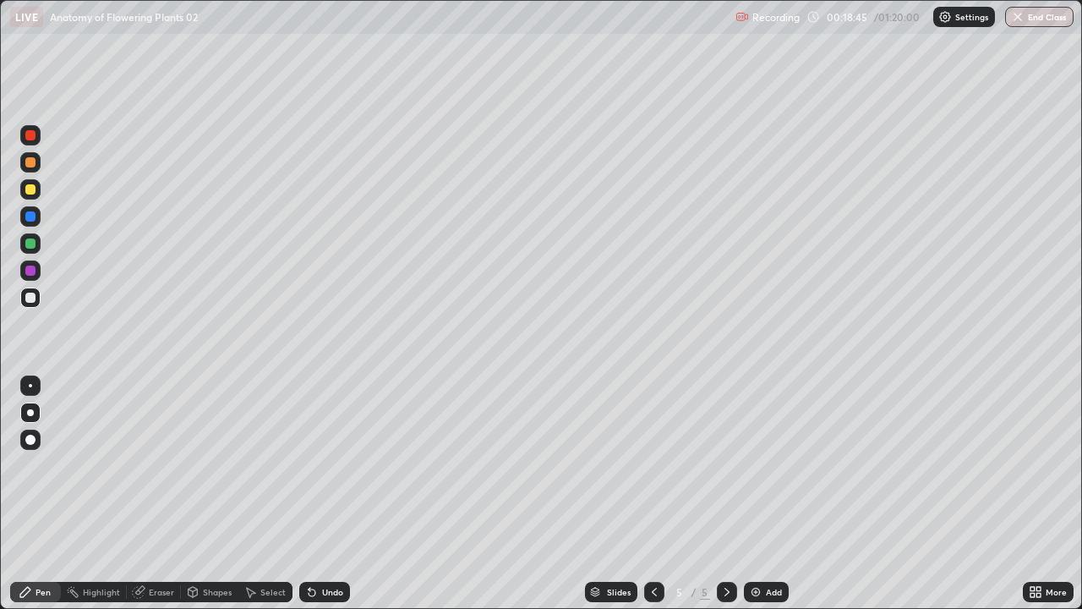
click at [29, 296] on div at bounding box center [30, 298] width 10 height 10
click at [758, 494] on img at bounding box center [756, 592] width 14 height 14
click at [37, 242] on div at bounding box center [30, 243] width 20 height 20
click at [32, 244] on div at bounding box center [30, 243] width 10 height 10
click at [209, 494] on div "Shapes" at bounding box center [209, 592] width 57 height 20
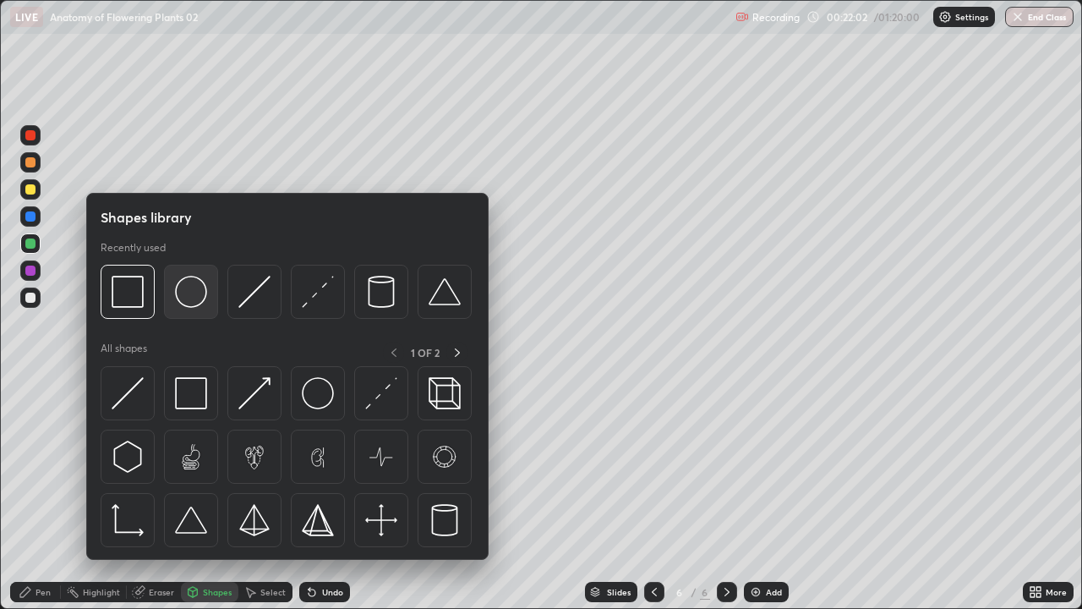
click at [186, 299] on img at bounding box center [191, 292] width 32 height 32
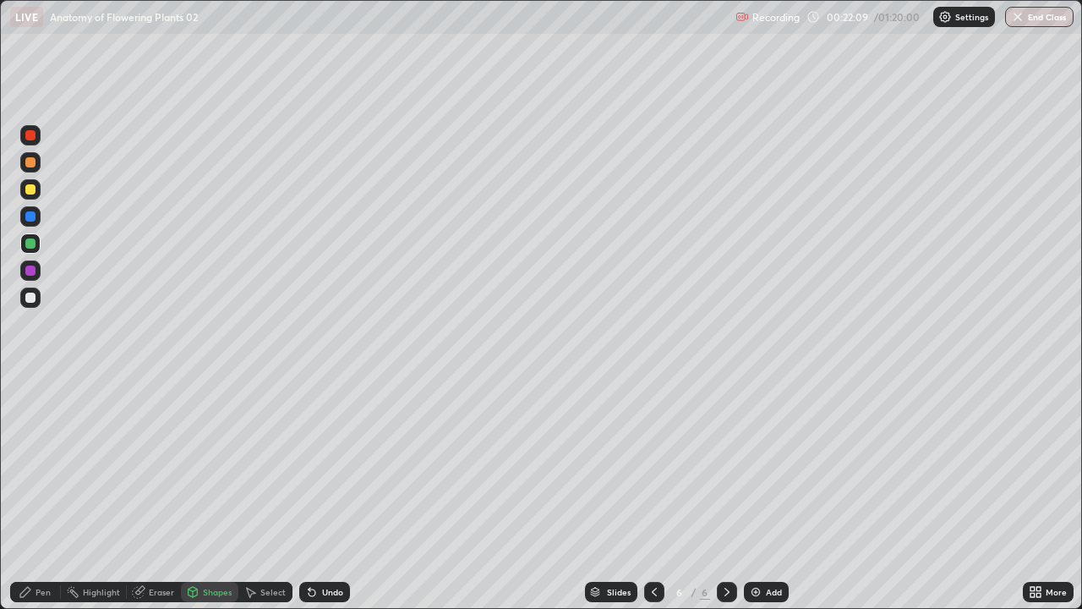
click at [322, 494] on div "Undo" at bounding box center [332, 592] width 21 height 8
click at [30, 298] on div at bounding box center [30, 298] width 10 height 10
click at [30, 494] on icon at bounding box center [26, 592] width 14 height 14
click at [30, 242] on div at bounding box center [30, 243] width 10 height 10
click at [33, 272] on div at bounding box center [30, 270] width 10 height 10
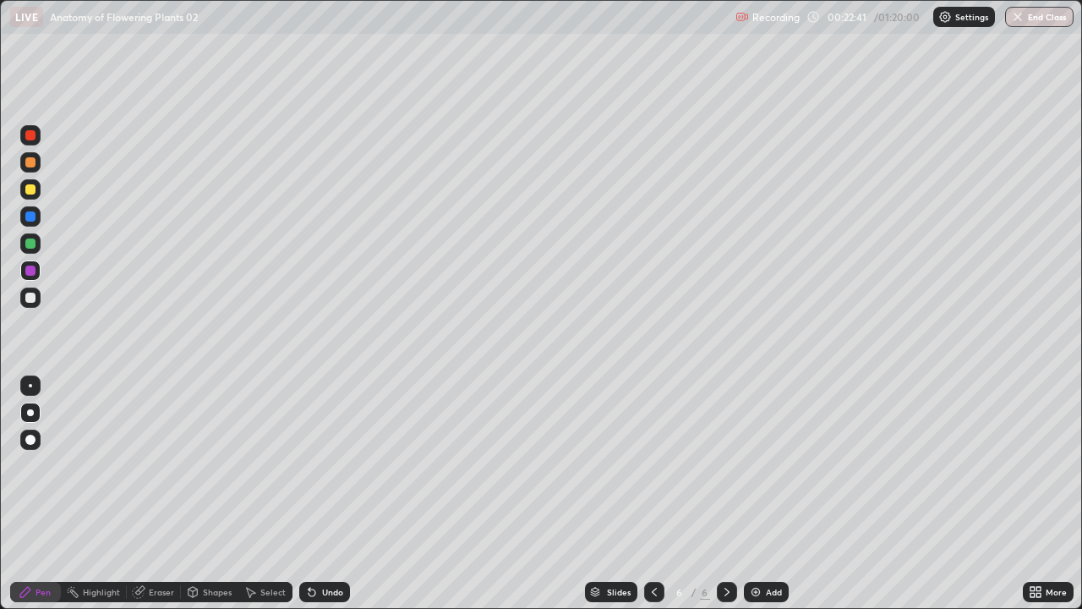
click at [34, 272] on div at bounding box center [30, 270] width 10 height 10
click at [34, 271] on div at bounding box center [30, 270] width 10 height 10
click at [27, 135] on div at bounding box center [30, 135] width 10 height 10
click at [30, 134] on div at bounding box center [30, 135] width 10 height 10
click at [30, 133] on div at bounding box center [30, 135] width 10 height 10
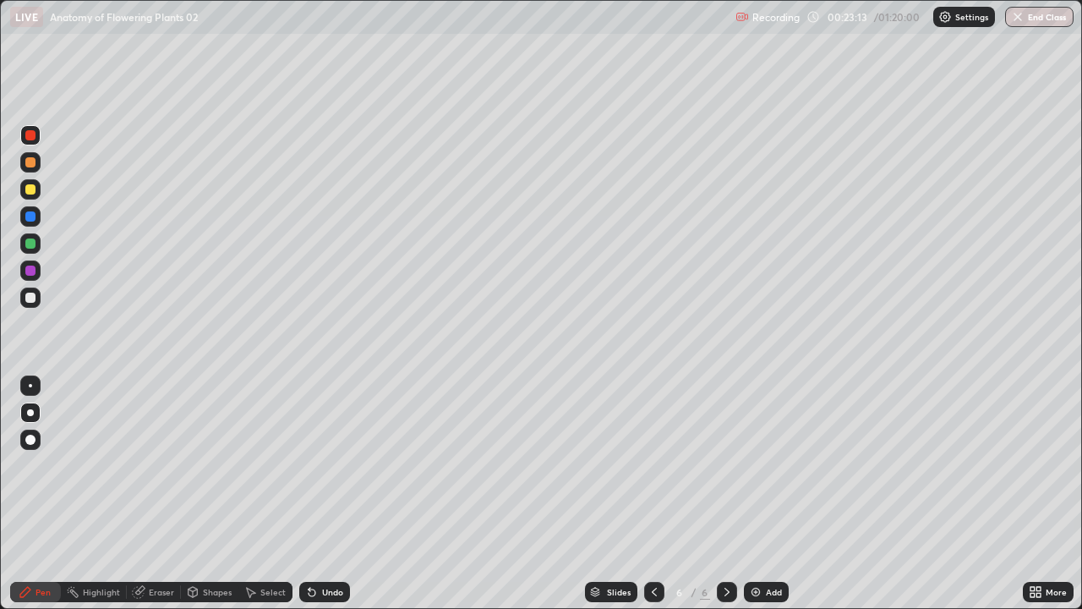
click at [25, 293] on div at bounding box center [30, 297] width 20 height 20
click at [25, 290] on div at bounding box center [30, 297] width 20 height 20
click at [28, 291] on div at bounding box center [30, 297] width 20 height 20
click at [764, 494] on div "Add" at bounding box center [766, 592] width 45 height 20
click at [36, 192] on div at bounding box center [30, 189] width 20 height 20
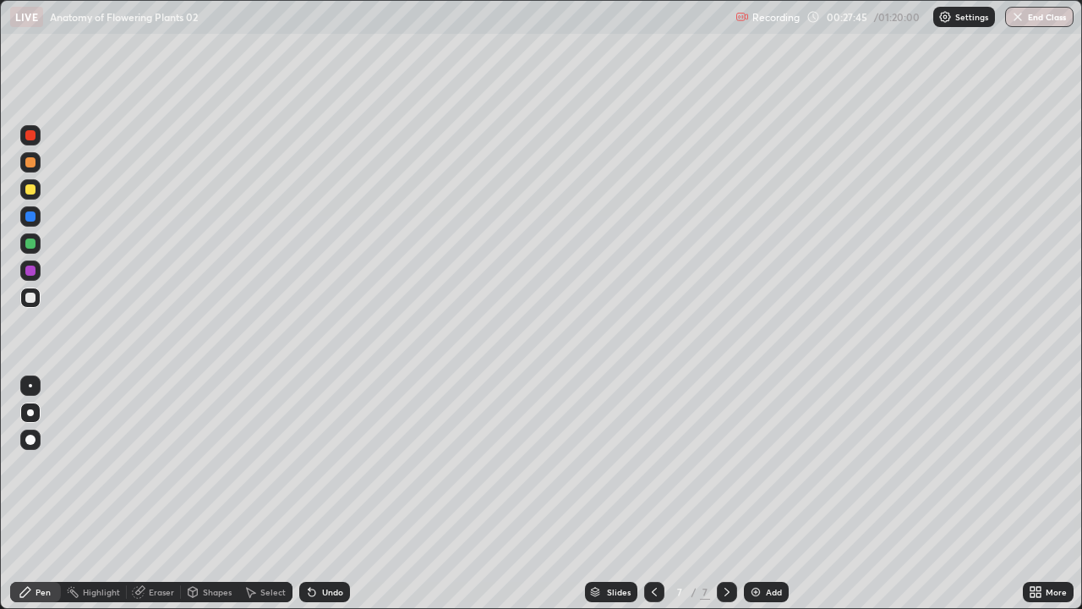
click at [35, 187] on div at bounding box center [30, 189] width 10 height 10
click at [28, 293] on div at bounding box center [30, 298] width 10 height 10
click at [26, 293] on div at bounding box center [30, 297] width 20 height 20
click at [30, 296] on div at bounding box center [30, 298] width 10 height 10
click at [36, 251] on div at bounding box center [30, 243] width 20 height 20
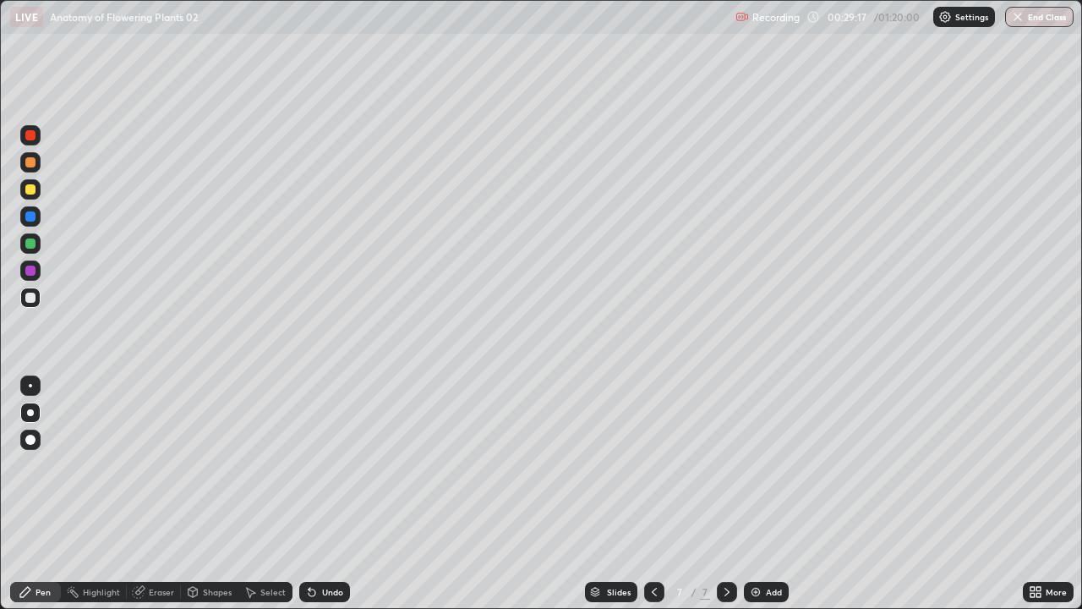
click at [37, 244] on div at bounding box center [30, 243] width 20 height 20
click at [36, 196] on div at bounding box center [30, 189] width 20 height 20
click at [33, 192] on div at bounding box center [30, 189] width 10 height 10
click at [31, 302] on div at bounding box center [30, 298] width 10 height 10
click at [30, 300] on div at bounding box center [30, 298] width 10 height 10
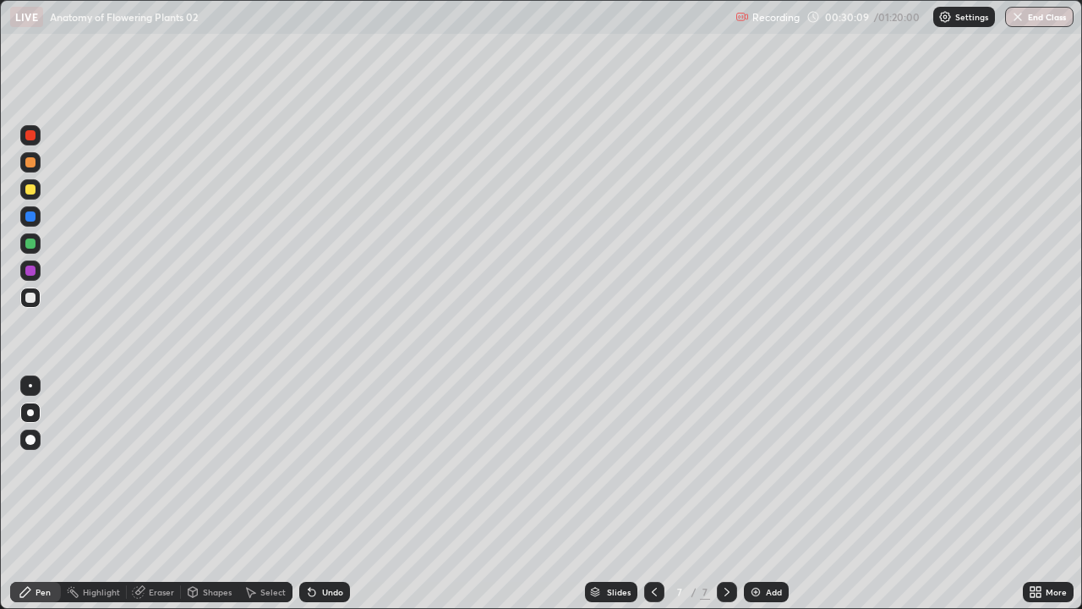
click at [30, 298] on div at bounding box center [30, 298] width 10 height 10
click at [30, 271] on div at bounding box center [30, 270] width 10 height 10
click at [29, 277] on div at bounding box center [30, 270] width 20 height 20
click at [761, 494] on div "Add" at bounding box center [766, 592] width 45 height 20
click at [32, 191] on div at bounding box center [30, 189] width 10 height 10
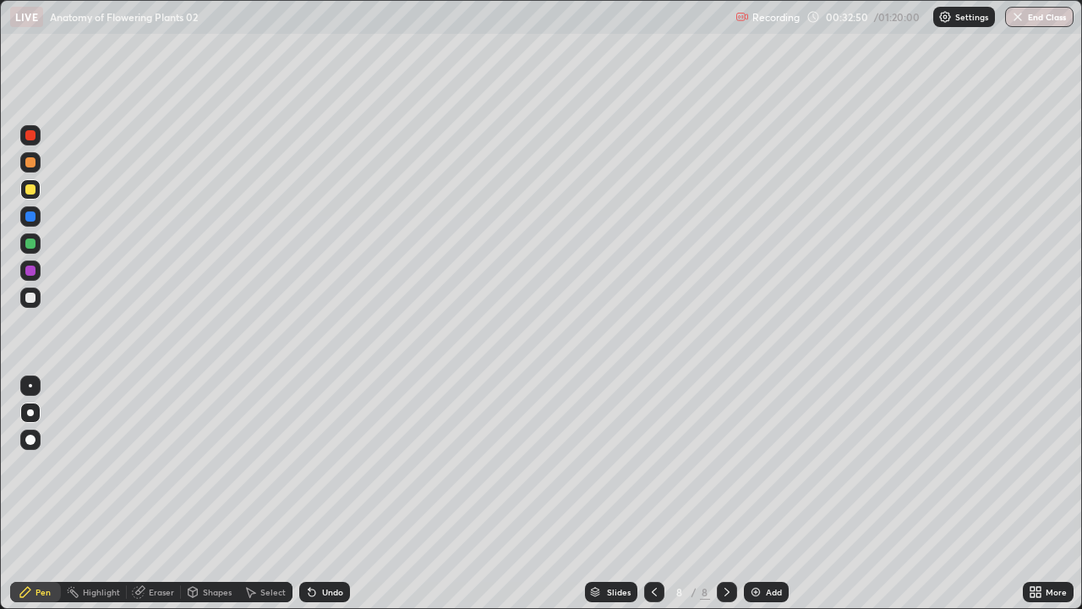
click at [34, 297] on div at bounding box center [30, 298] width 10 height 10
click at [31, 296] on div at bounding box center [30, 298] width 10 height 10
click at [30, 238] on div at bounding box center [30, 243] width 10 height 10
click at [30, 239] on div at bounding box center [30, 243] width 10 height 10
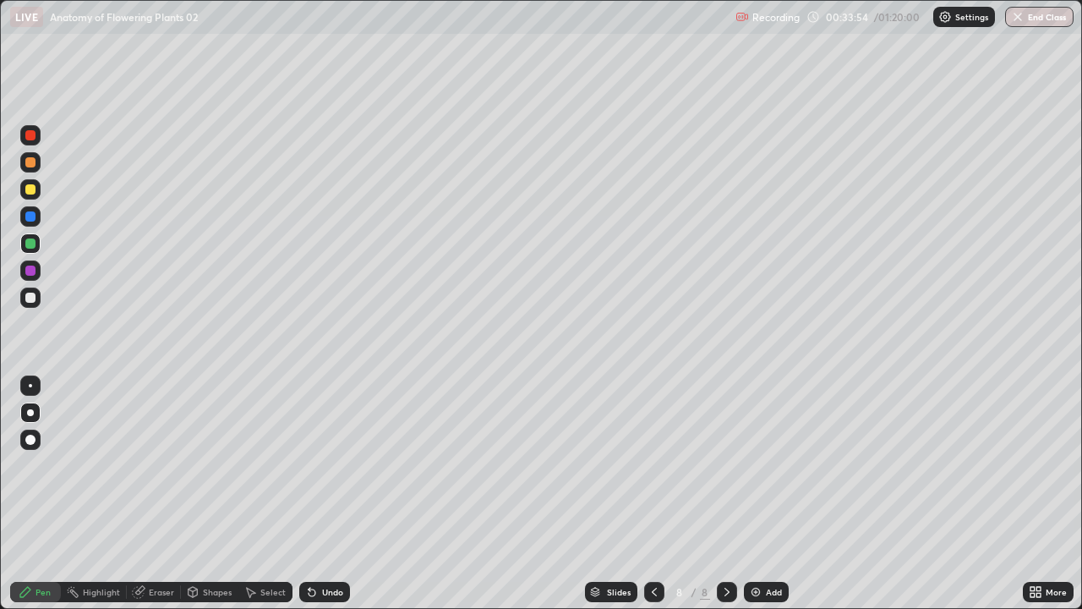
click at [34, 297] on div at bounding box center [30, 298] width 10 height 10
click at [36, 296] on div at bounding box center [30, 297] width 20 height 20
click at [36, 298] on div at bounding box center [30, 297] width 20 height 20
click at [31, 244] on div at bounding box center [30, 243] width 10 height 10
click at [32, 246] on div at bounding box center [30, 243] width 10 height 10
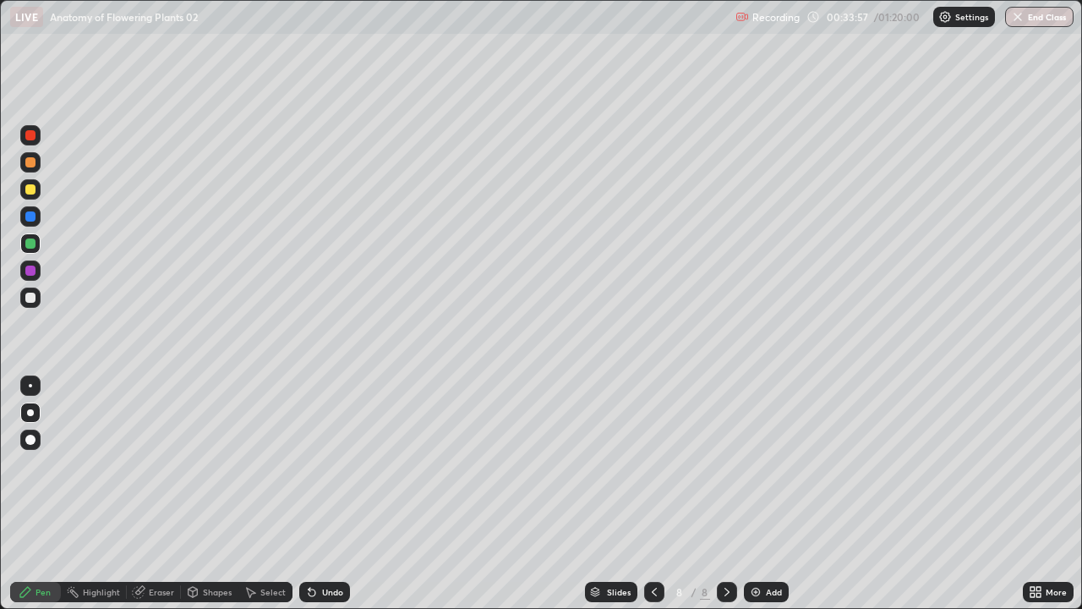
click at [35, 247] on div at bounding box center [30, 243] width 10 height 10
click at [30, 245] on div at bounding box center [30, 243] width 10 height 10
click at [28, 298] on div at bounding box center [30, 298] width 10 height 10
click at [29, 298] on div at bounding box center [30, 298] width 10 height 10
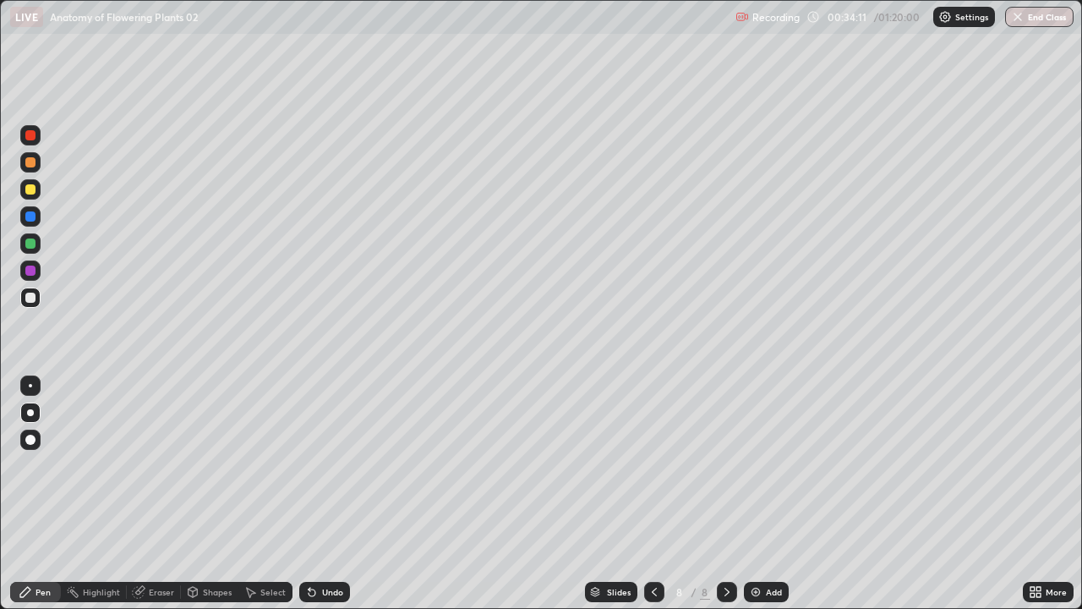
click at [33, 300] on div at bounding box center [30, 298] width 10 height 10
click at [32, 298] on div at bounding box center [30, 298] width 10 height 10
click at [87, 494] on div "Highlight" at bounding box center [101, 592] width 37 height 8
click at [27, 240] on div at bounding box center [30, 243] width 10 height 10
click at [32, 248] on div at bounding box center [30, 243] width 10 height 10
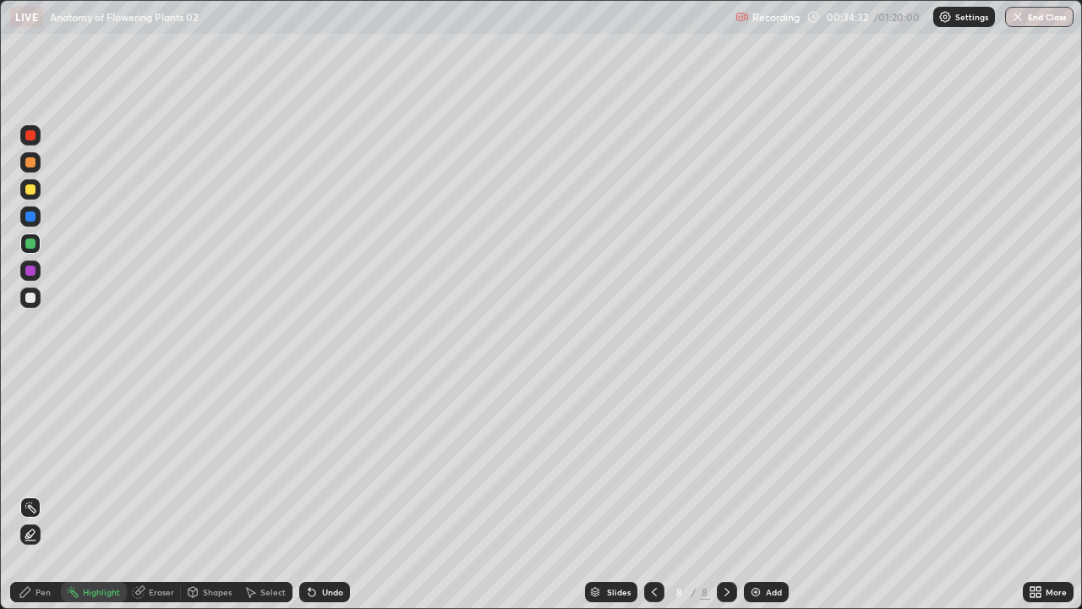
click at [31, 246] on div at bounding box center [30, 243] width 10 height 10
click at [20, 494] on icon at bounding box center [25, 592] width 10 height 10
click at [22, 494] on icon at bounding box center [25, 592] width 10 height 10
click at [325, 494] on div "Undo" at bounding box center [332, 592] width 21 height 8
click at [326, 494] on div "Undo" at bounding box center [332, 592] width 21 height 8
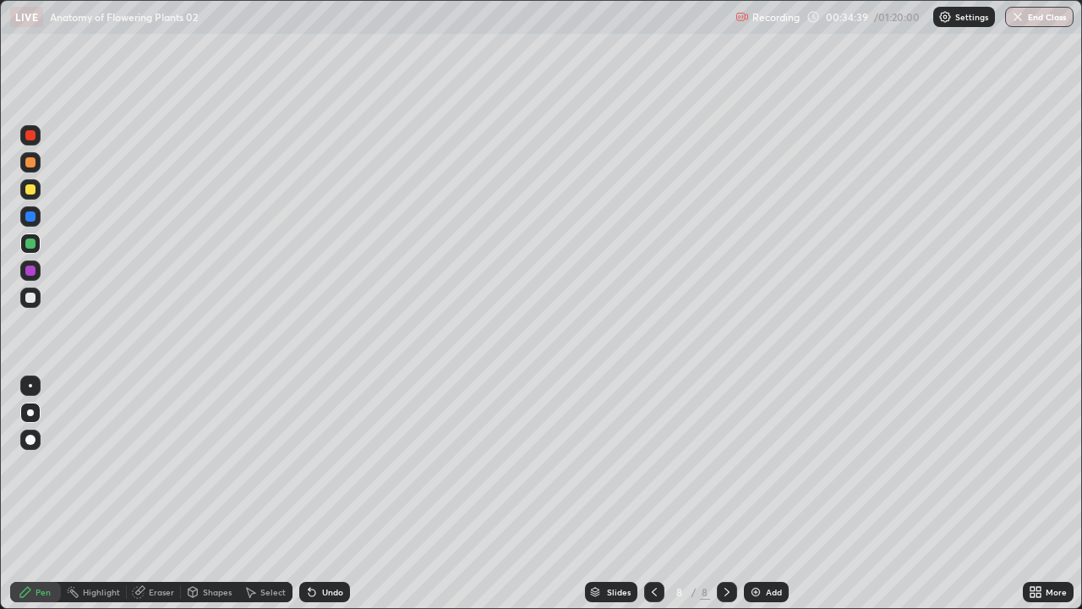
click at [255, 494] on icon at bounding box center [251, 592] width 14 height 14
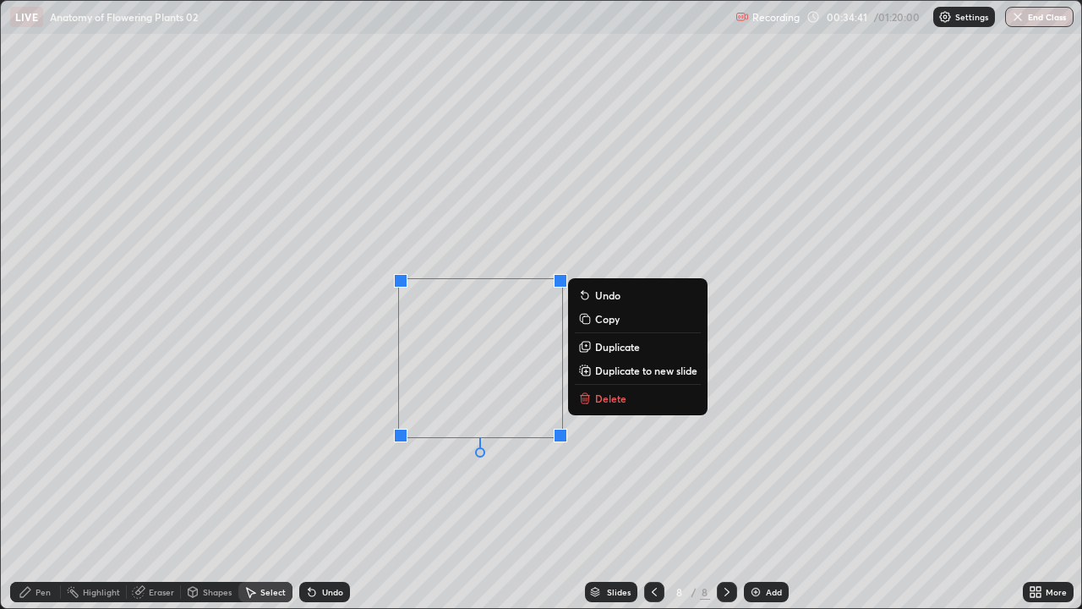
click at [603, 345] on p "Duplicate" at bounding box center [617, 347] width 45 height 14
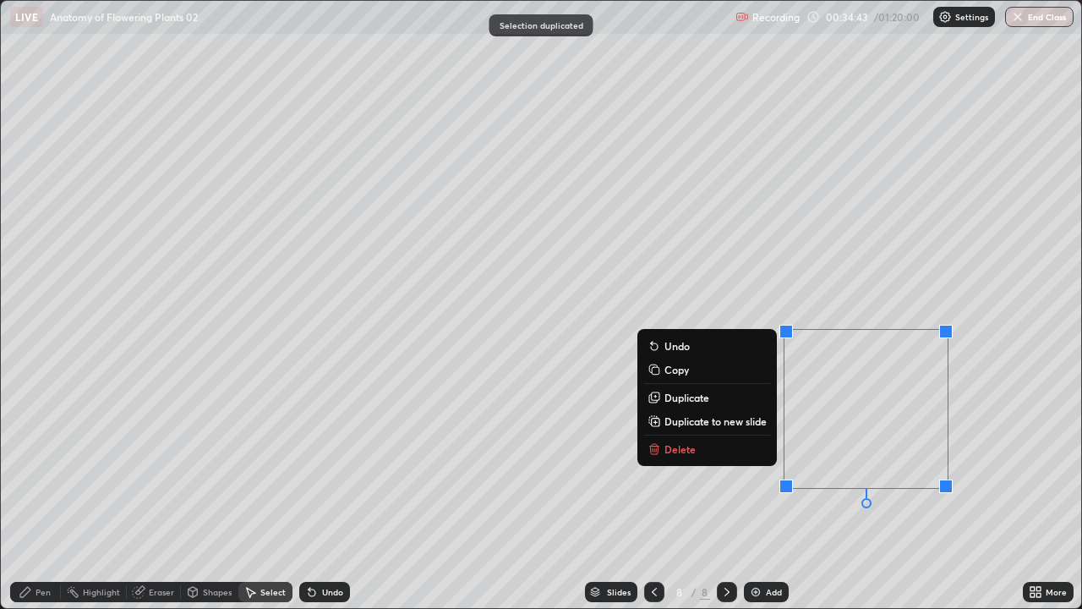
click at [149, 494] on div "Eraser" at bounding box center [161, 592] width 25 height 8
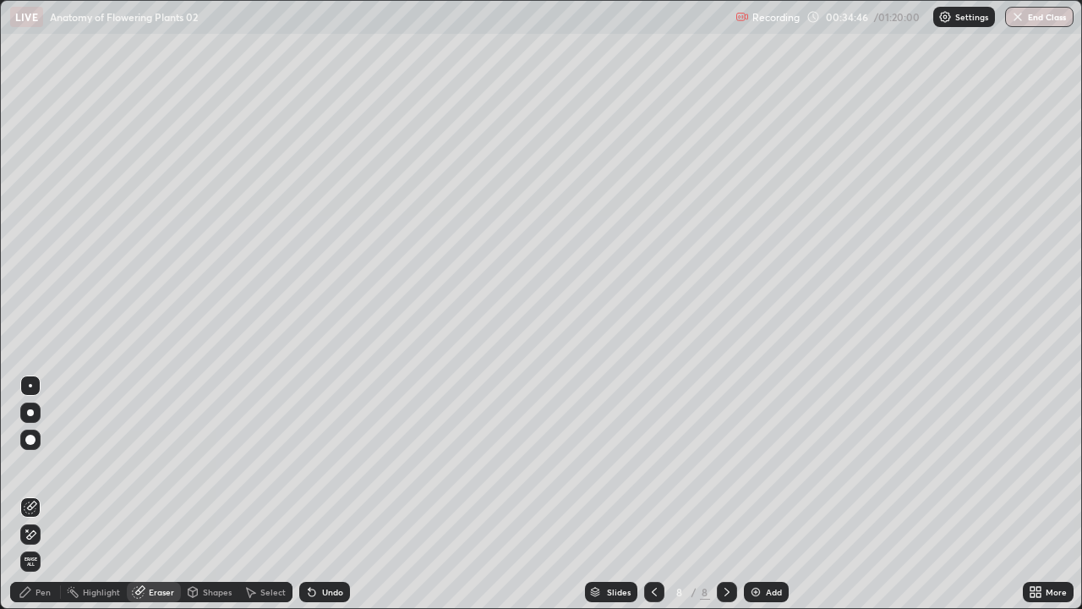
click at [253, 494] on icon at bounding box center [251, 592] width 14 height 14
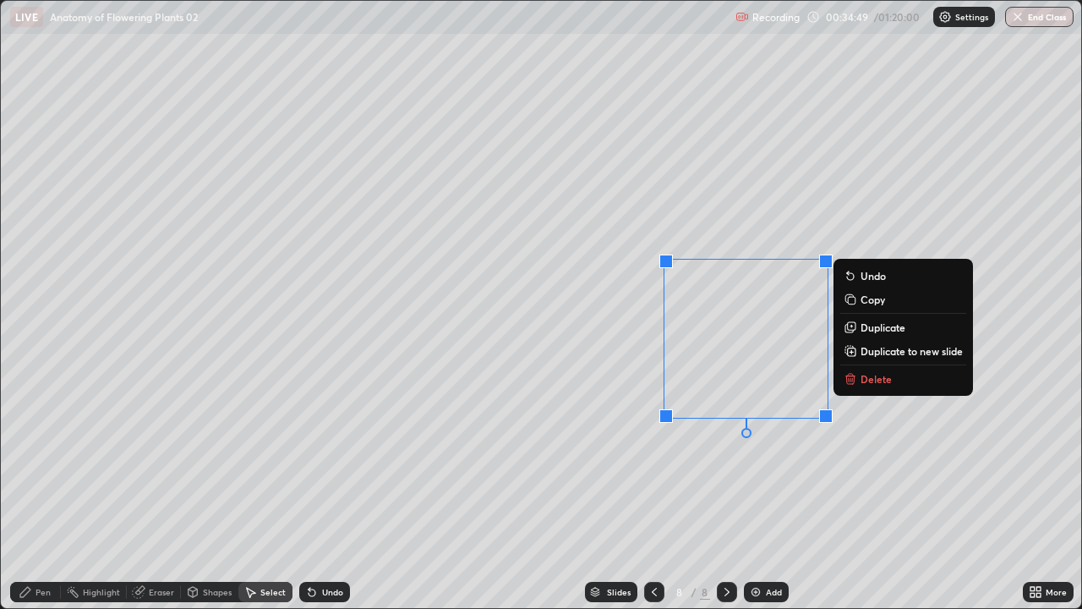
click at [657, 490] on div "0 ° Undo Copy Duplicate Duplicate to new slide Delete" at bounding box center [541, 304] width 1081 height 607
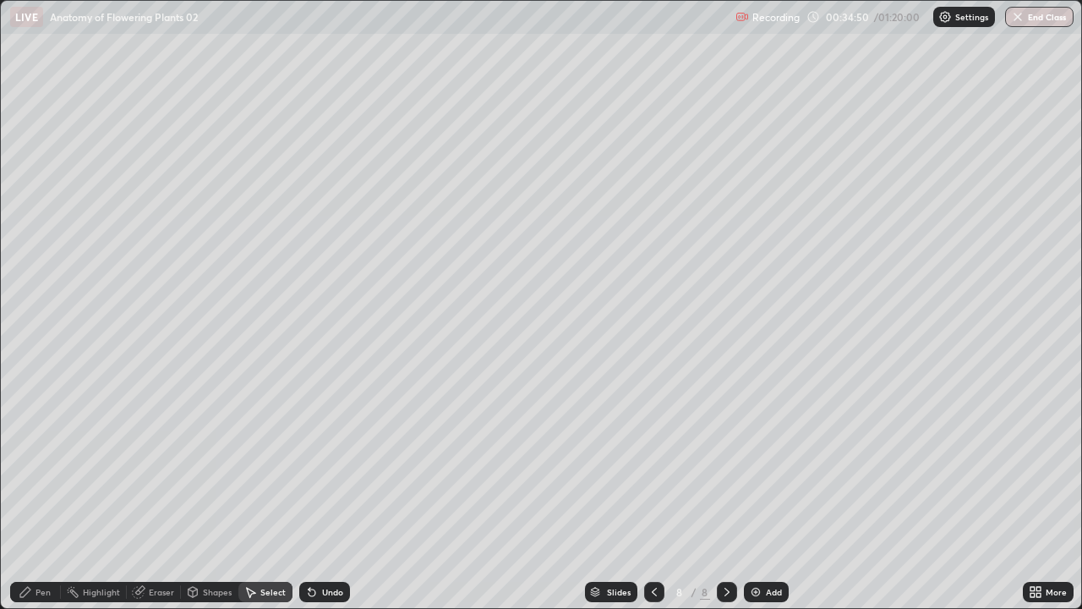
click at [39, 494] on div "Pen" at bounding box center [35, 592] width 51 height 20
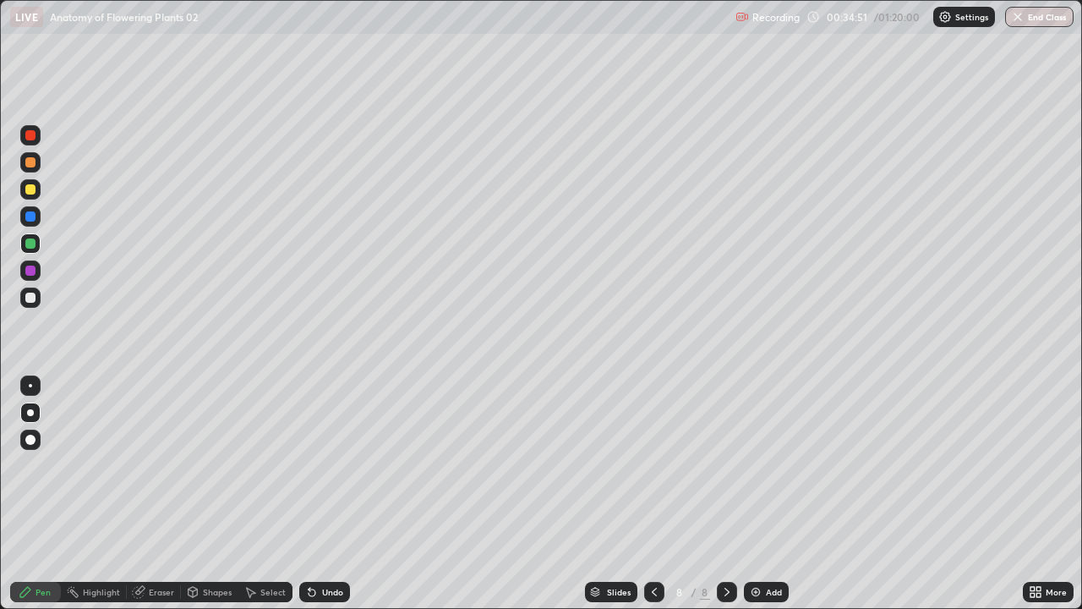
click at [33, 295] on div at bounding box center [30, 298] width 10 height 10
click at [30, 297] on div at bounding box center [30, 298] width 10 height 10
click at [33, 295] on div at bounding box center [30, 298] width 10 height 10
click at [34, 271] on div at bounding box center [30, 270] width 10 height 10
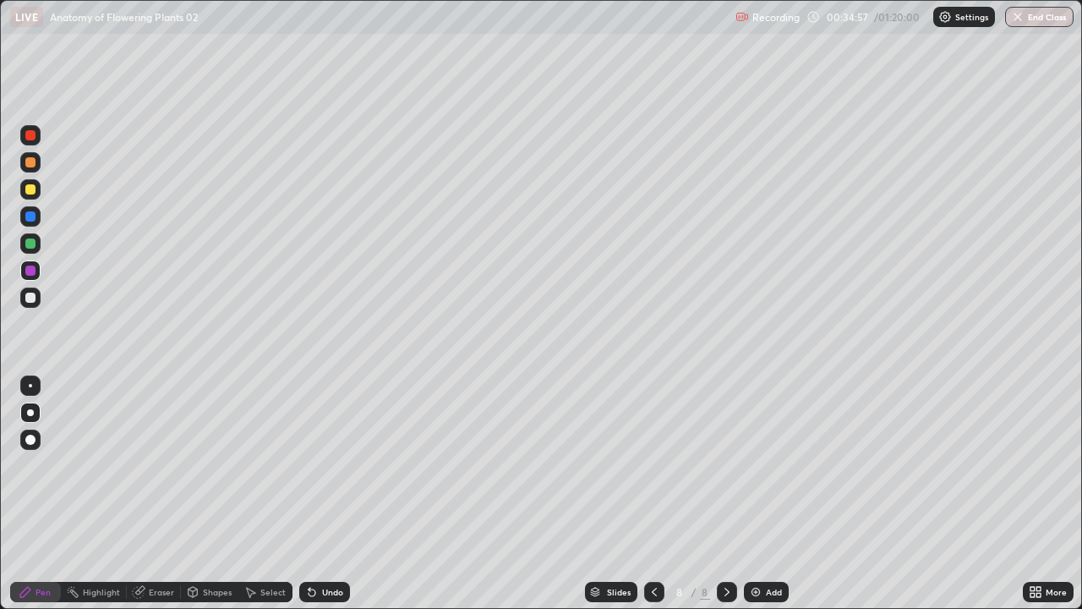
click at [31, 271] on div at bounding box center [30, 270] width 10 height 10
click at [33, 271] on div at bounding box center [30, 270] width 10 height 10
click at [30, 435] on div at bounding box center [30, 440] width 10 height 10
click at [27, 441] on div at bounding box center [30, 440] width 10 height 10
click at [27, 299] on div at bounding box center [30, 298] width 10 height 10
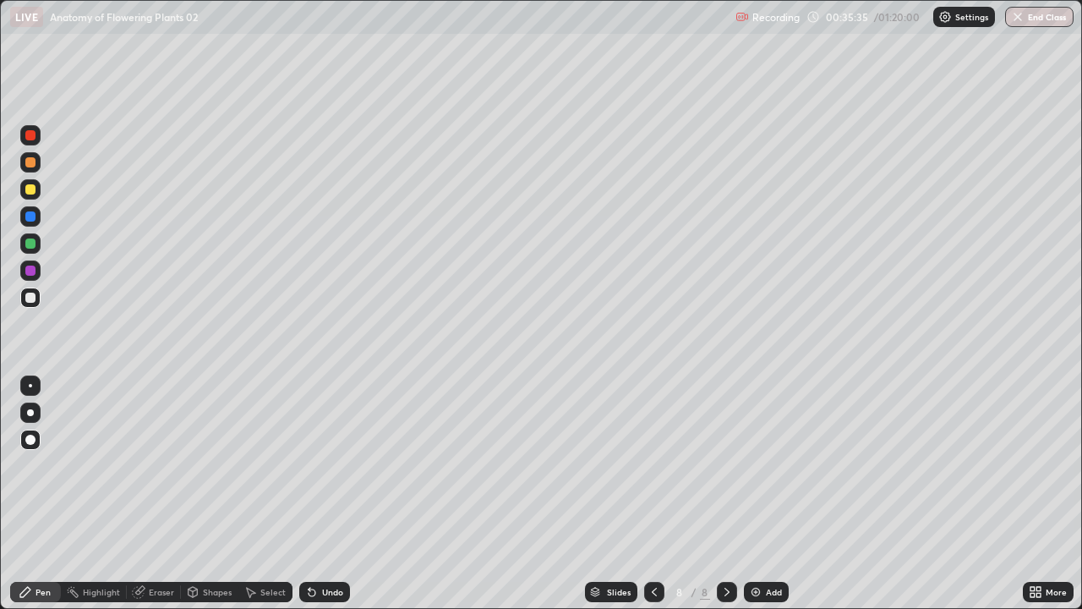
click at [30, 299] on div at bounding box center [30, 298] width 10 height 10
click at [33, 298] on div at bounding box center [30, 298] width 10 height 10
click at [31, 298] on div at bounding box center [30, 298] width 10 height 10
click at [30, 413] on div at bounding box center [30, 412] width 7 height 7
click at [30, 410] on div at bounding box center [30, 412] width 7 height 7
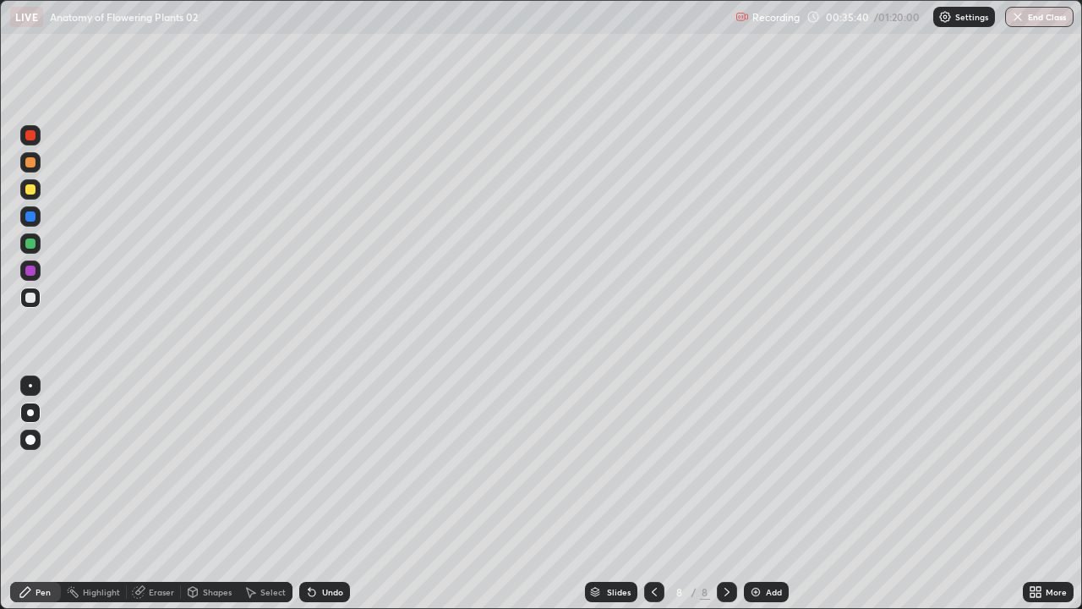
click at [28, 243] on div at bounding box center [30, 243] width 10 height 10
click at [30, 244] on div at bounding box center [30, 243] width 10 height 10
click at [29, 270] on div at bounding box center [30, 270] width 10 height 10
click at [32, 186] on div at bounding box center [30, 189] width 10 height 10
click at [35, 302] on div at bounding box center [30, 297] width 20 height 20
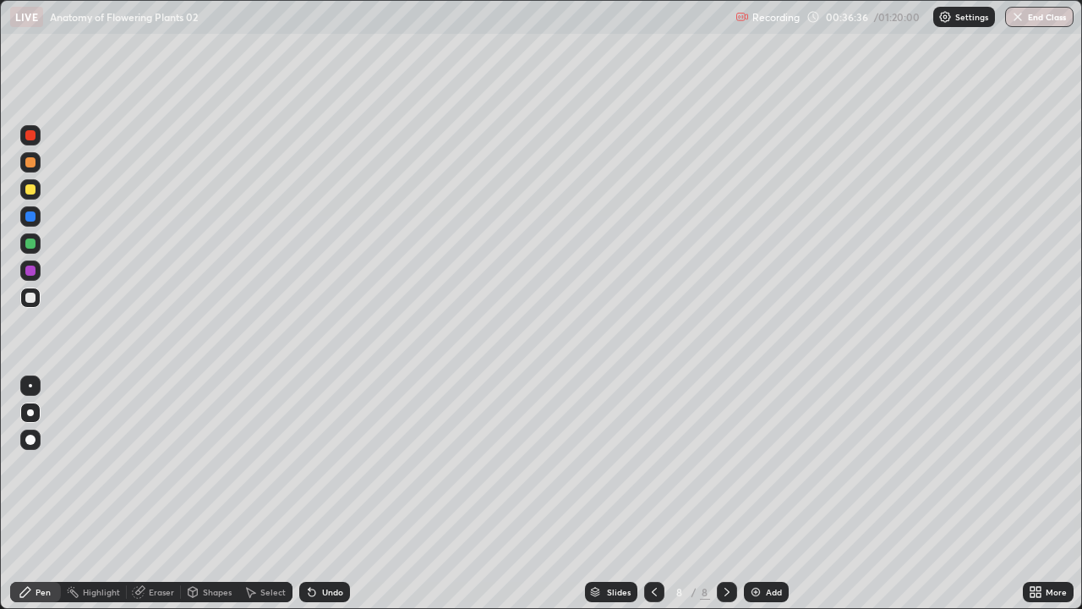
click at [31, 298] on div at bounding box center [30, 298] width 10 height 10
click at [36, 297] on div at bounding box center [30, 297] width 20 height 20
click at [763, 494] on div "Add" at bounding box center [766, 592] width 45 height 20
click at [660, 494] on div at bounding box center [654, 592] width 20 height 20
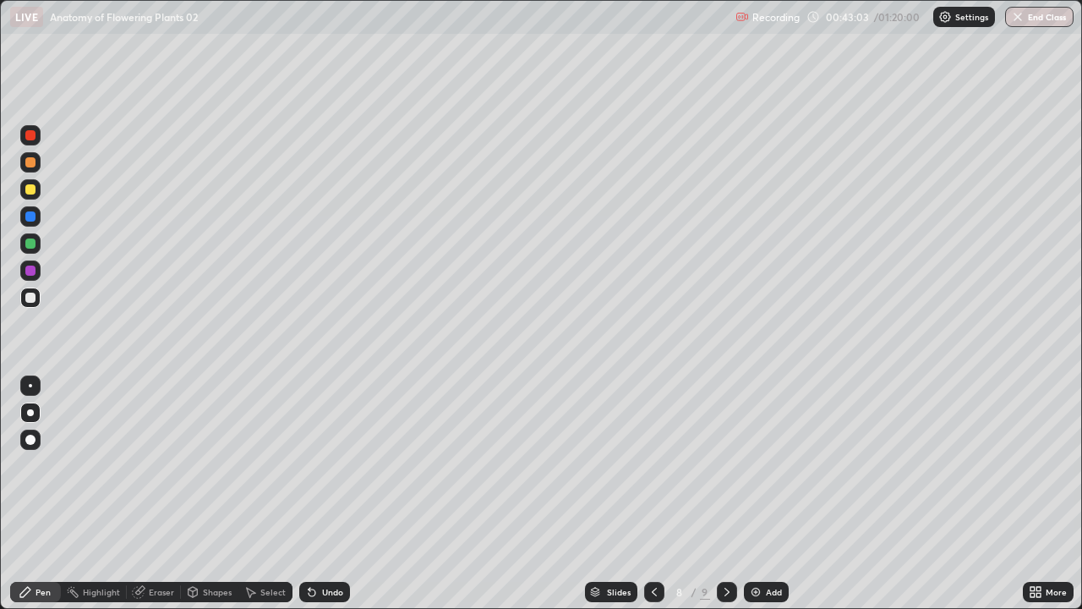
click at [654, 494] on icon at bounding box center [655, 592] width 14 height 14
click at [653, 494] on icon at bounding box center [655, 592] width 14 height 14
click at [97, 494] on div "Highlight" at bounding box center [94, 592] width 66 height 20
click at [725, 494] on icon at bounding box center [727, 592] width 14 height 14
click at [724, 494] on icon at bounding box center [727, 592] width 14 height 14
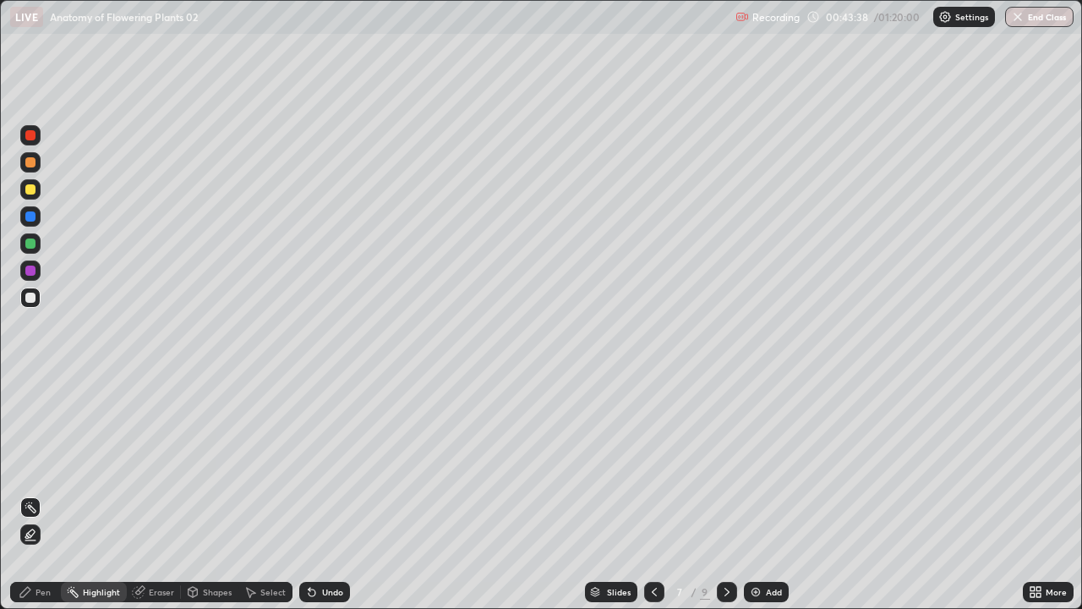
click at [724, 494] on div at bounding box center [727, 592] width 20 height 20
click at [41, 494] on div "Pen" at bounding box center [43, 592] width 15 height 8
click at [34, 270] on div at bounding box center [30, 270] width 10 height 10
click at [38, 270] on div at bounding box center [30, 270] width 20 height 20
click at [334, 494] on div "Undo" at bounding box center [332, 592] width 21 height 8
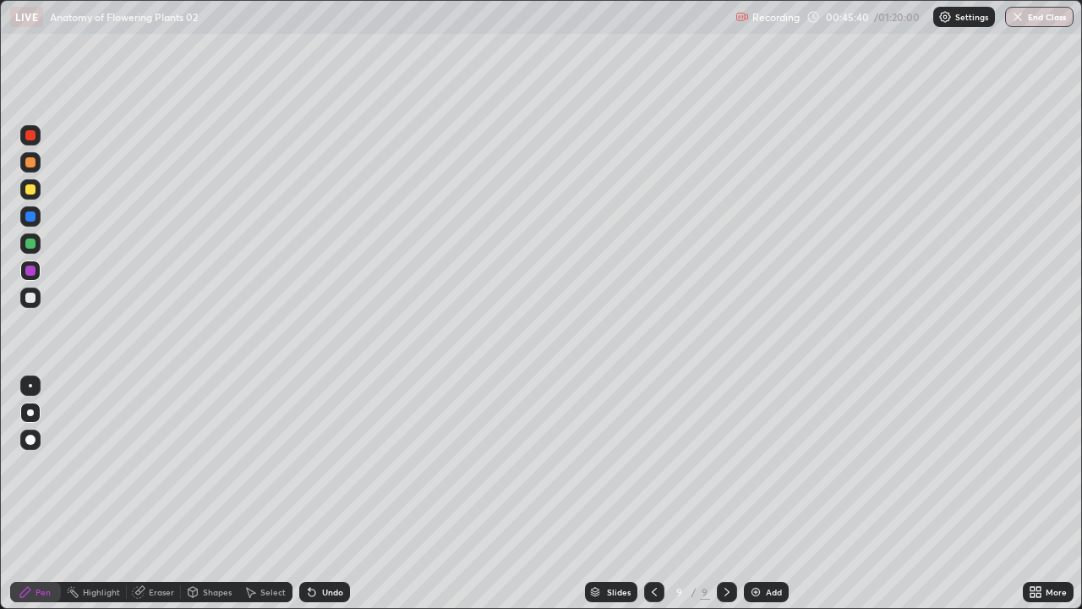
click at [35, 302] on div at bounding box center [30, 297] width 20 height 20
click at [37, 300] on div at bounding box center [30, 297] width 20 height 20
click at [35, 300] on div at bounding box center [30, 297] width 20 height 20
click at [762, 494] on div "Add" at bounding box center [766, 592] width 45 height 20
click at [36, 189] on div at bounding box center [30, 189] width 20 height 20
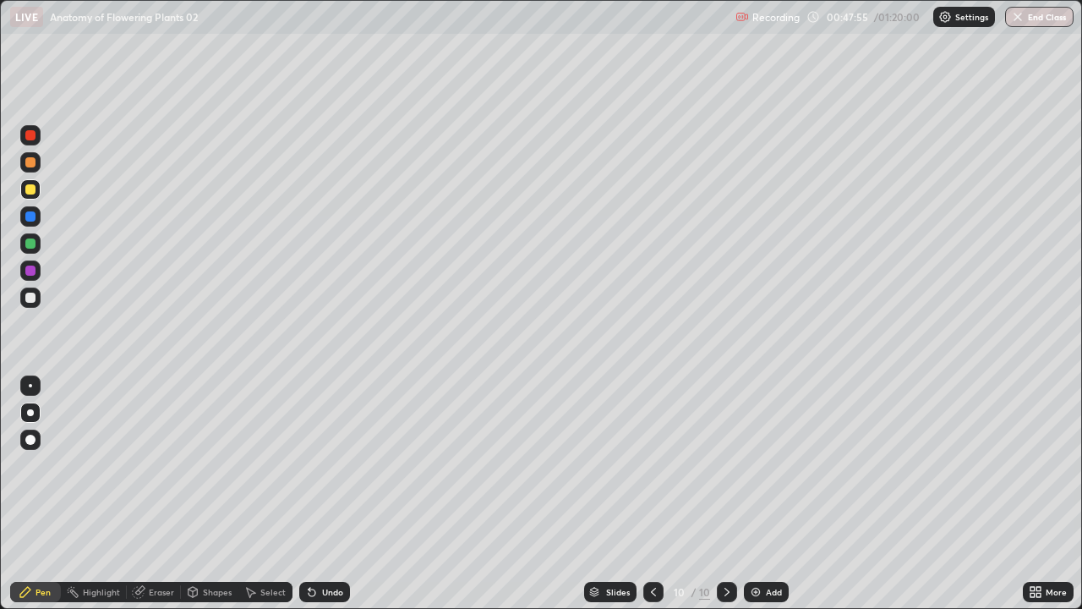
click at [34, 300] on div at bounding box center [30, 298] width 10 height 10
click at [36, 296] on div at bounding box center [30, 297] width 20 height 20
click at [771, 494] on div "Add" at bounding box center [774, 592] width 16 height 8
click at [39, 191] on div at bounding box center [30, 189] width 20 height 20
click at [28, 298] on div at bounding box center [30, 298] width 10 height 10
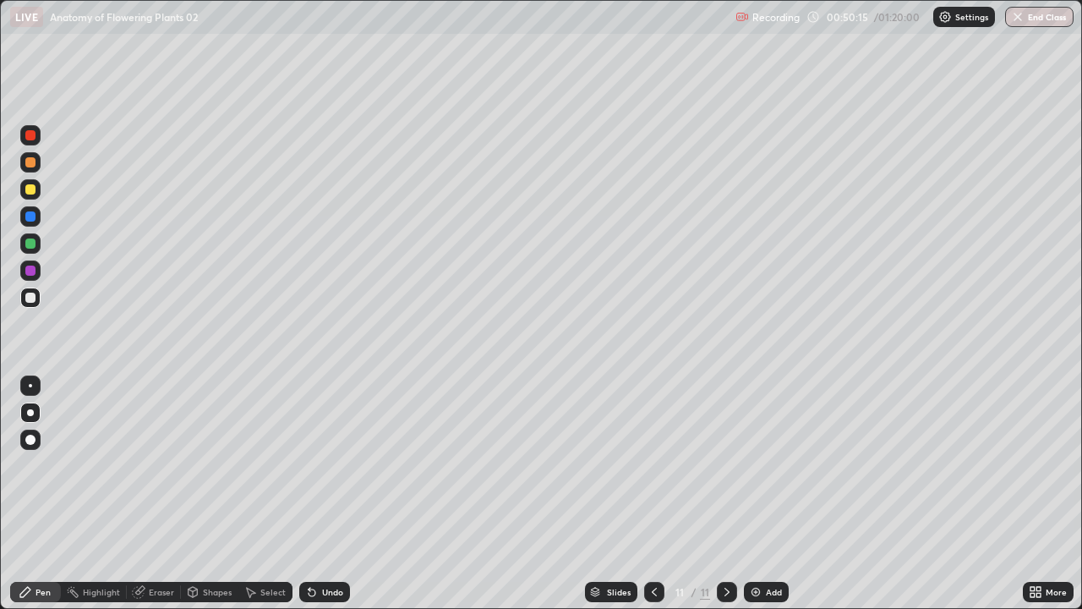
click at [30, 298] on div at bounding box center [30, 298] width 10 height 10
click at [34, 298] on div at bounding box center [30, 298] width 10 height 10
click at [322, 494] on div "Undo" at bounding box center [332, 592] width 21 height 8
click at [151, 494] on div "Eraser" at bounding box center [154, 592] width 54 height 20
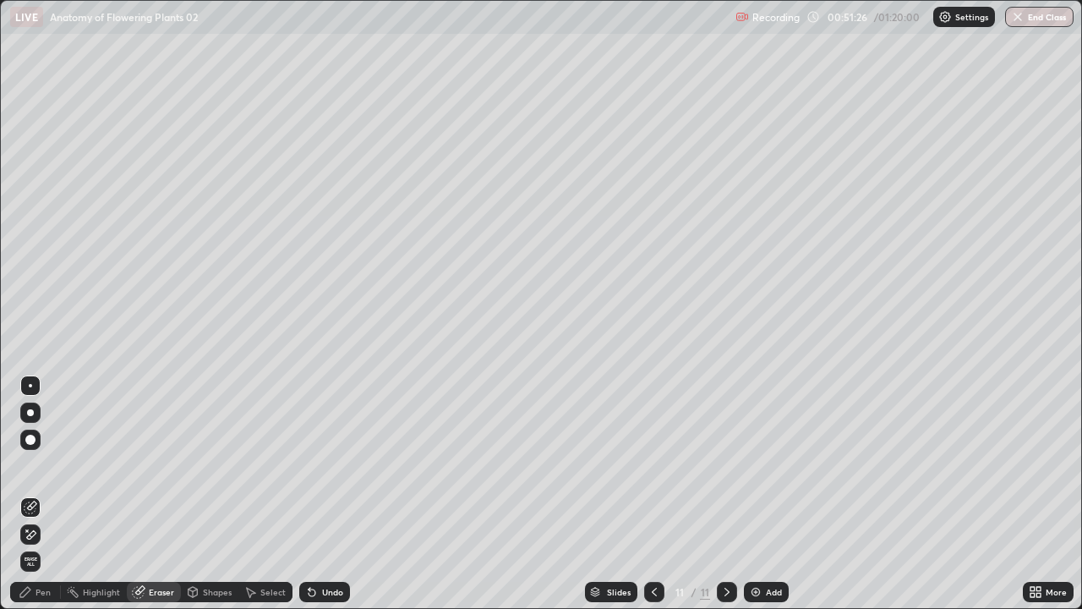
click at [25, 494] on icon at bounding box center [25, 592] width 10 height 10
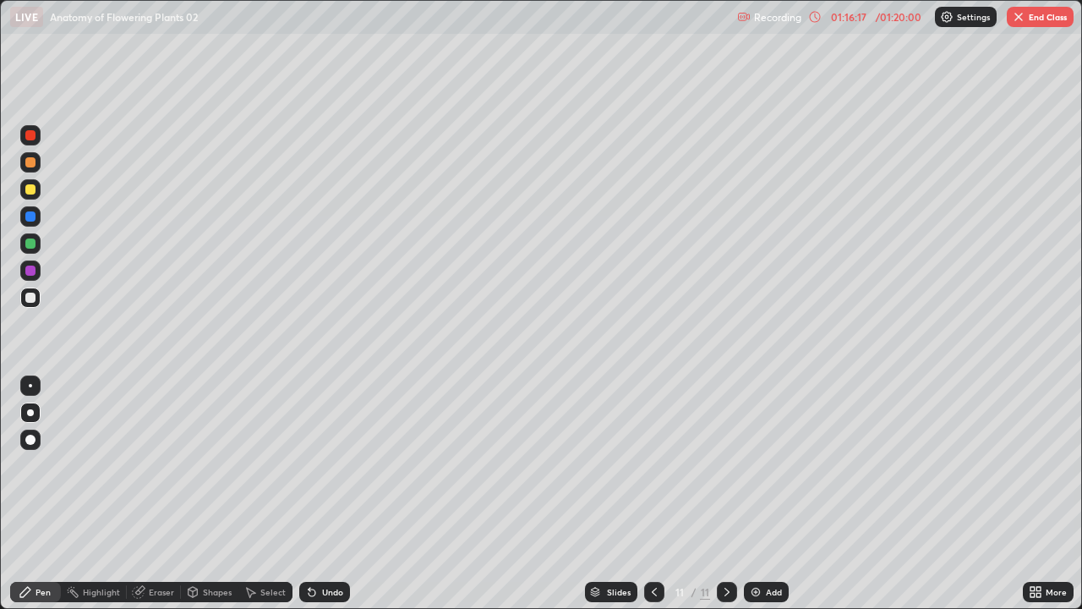
click at [1042, 22] on button "End Class" at bounding box center [1040, 17] width 67 height 20
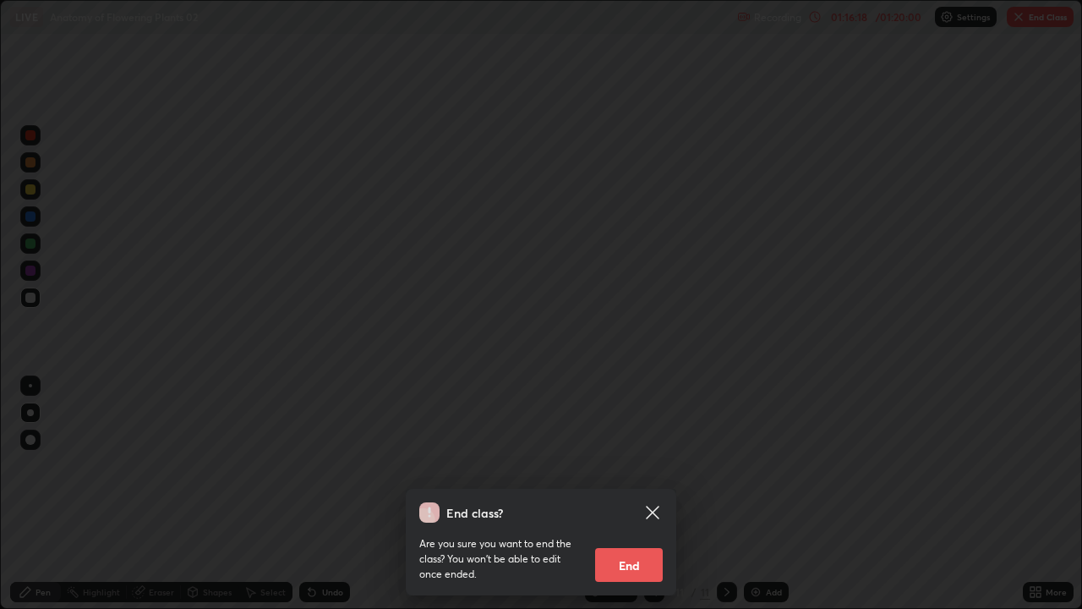
click at [639, 494] on button "End" at bounding box center [629, 565] width 68 height 34
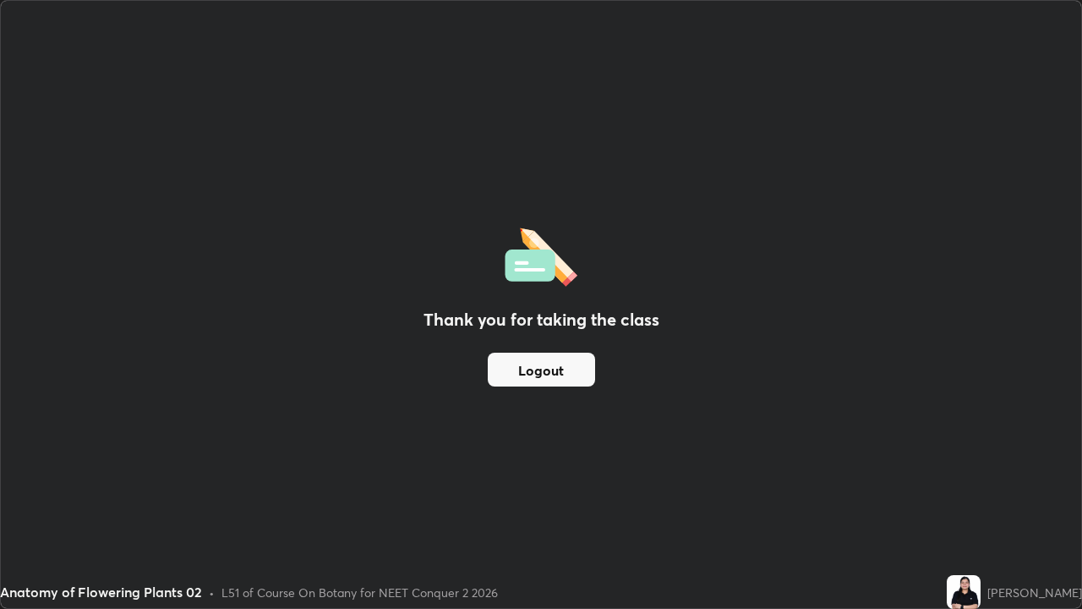
click at [575, 369] on button "Logout" at bounding box center [541, 370] width 107 height 34
